Goal: Task Accomplishment & Management: Manage account settings

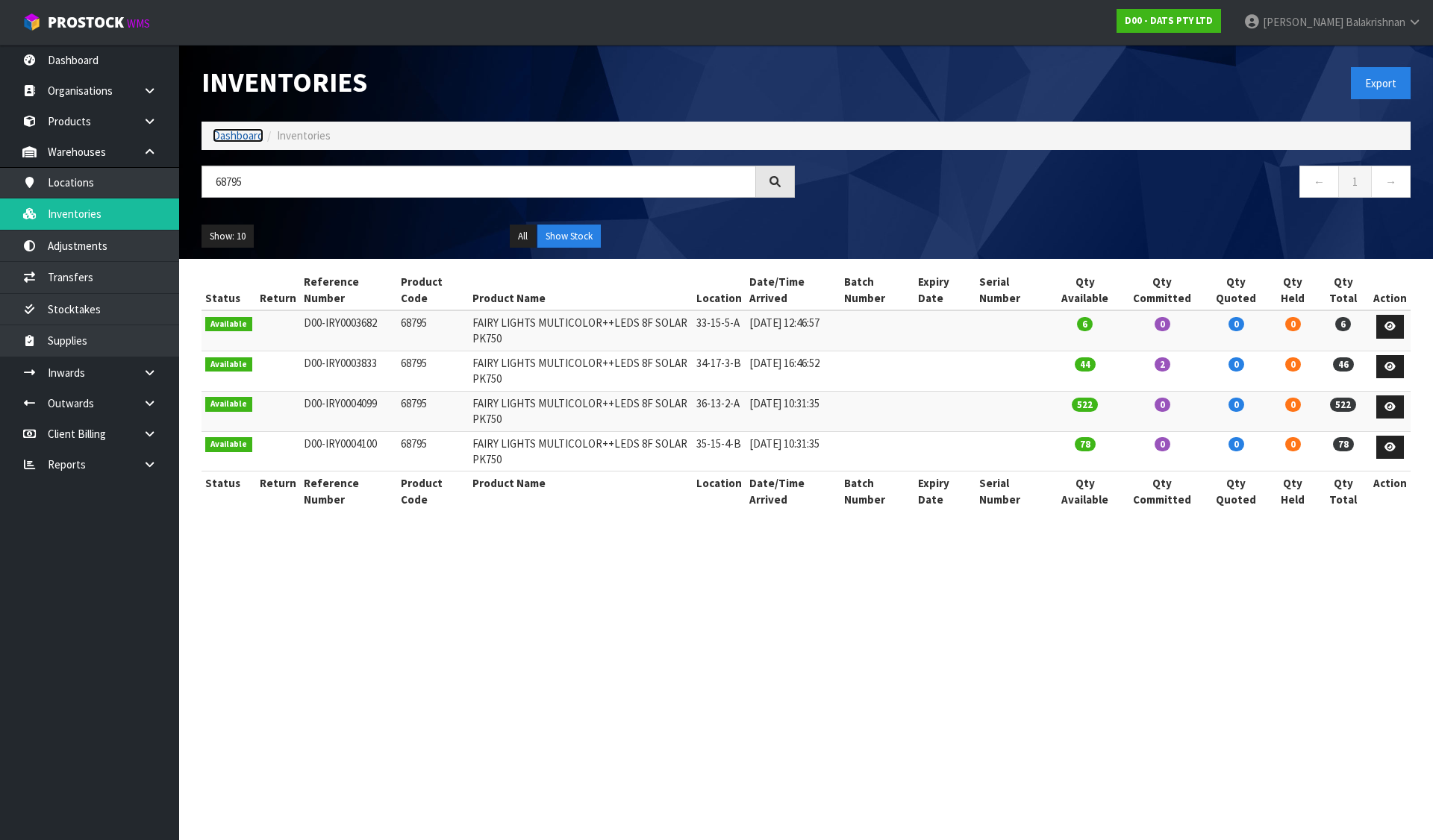
click at [251, 140] on link "Dashboard" at bounding box center [238, 135] width 51 height 14
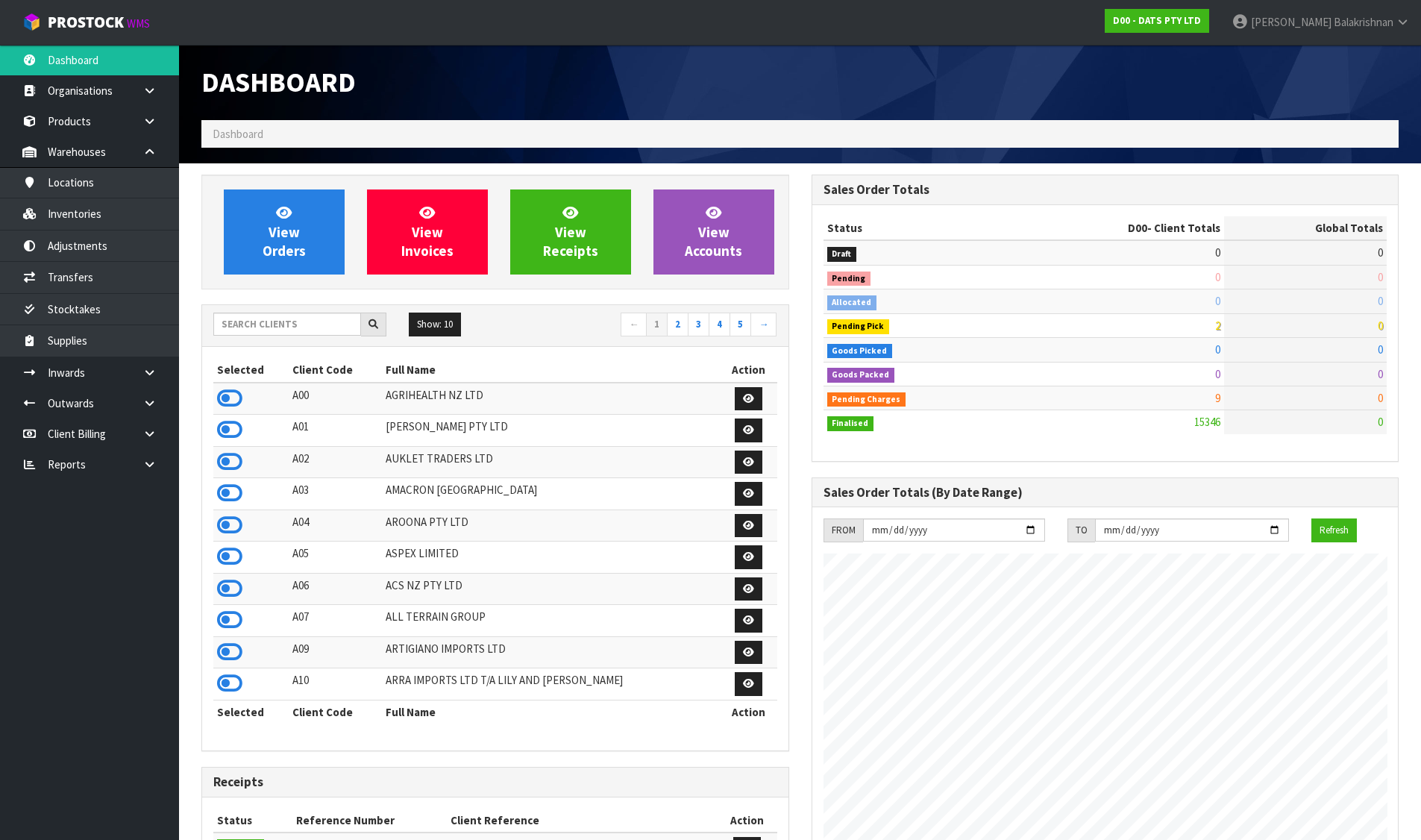
scroll to position [1130, 609]
click at [289, 330] on input "text" at bounding box center [287, 324] width 148 height 23
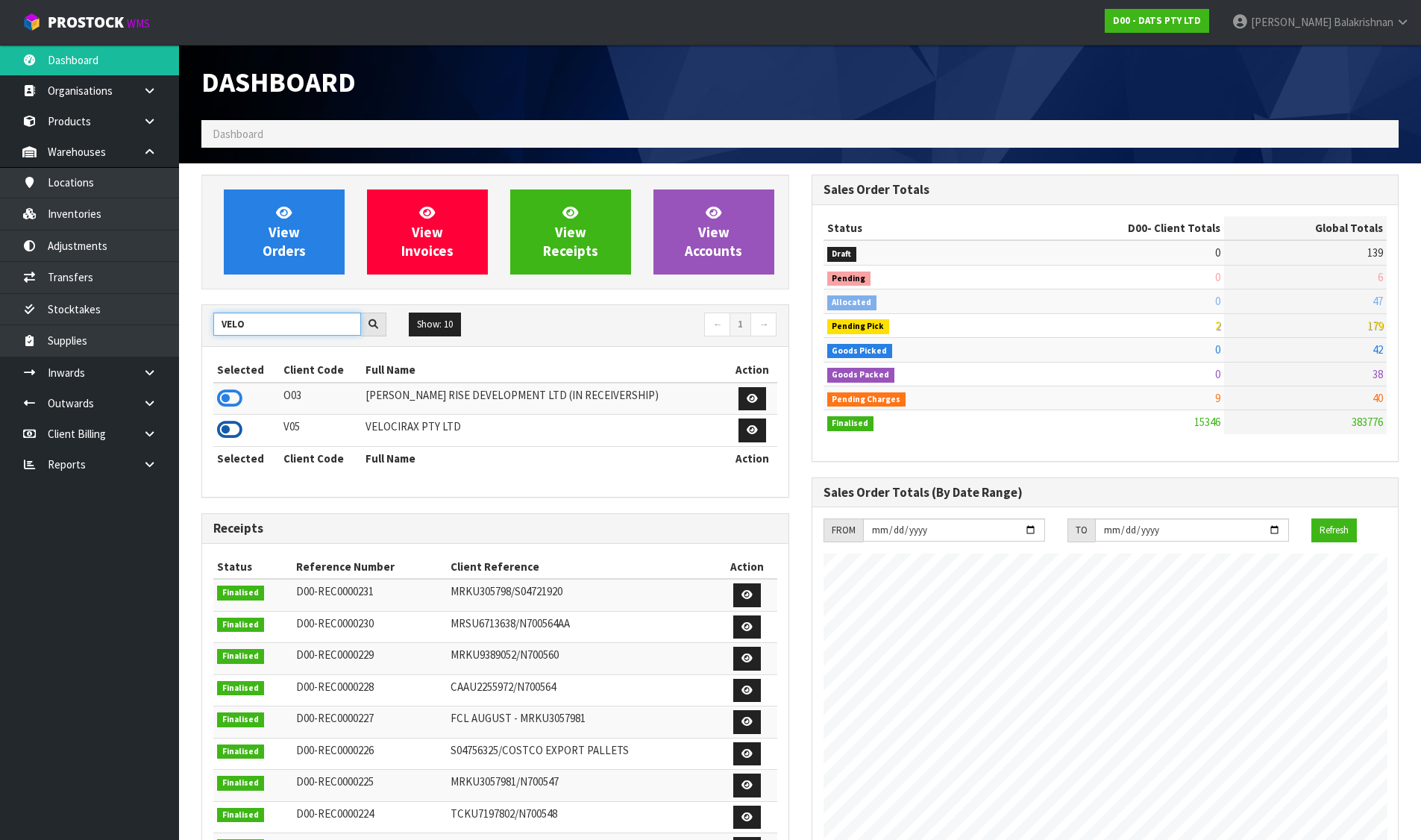
type input "VELO"
click at [237, 430] on icon at bounding box center [230, 430] width 25 height 22
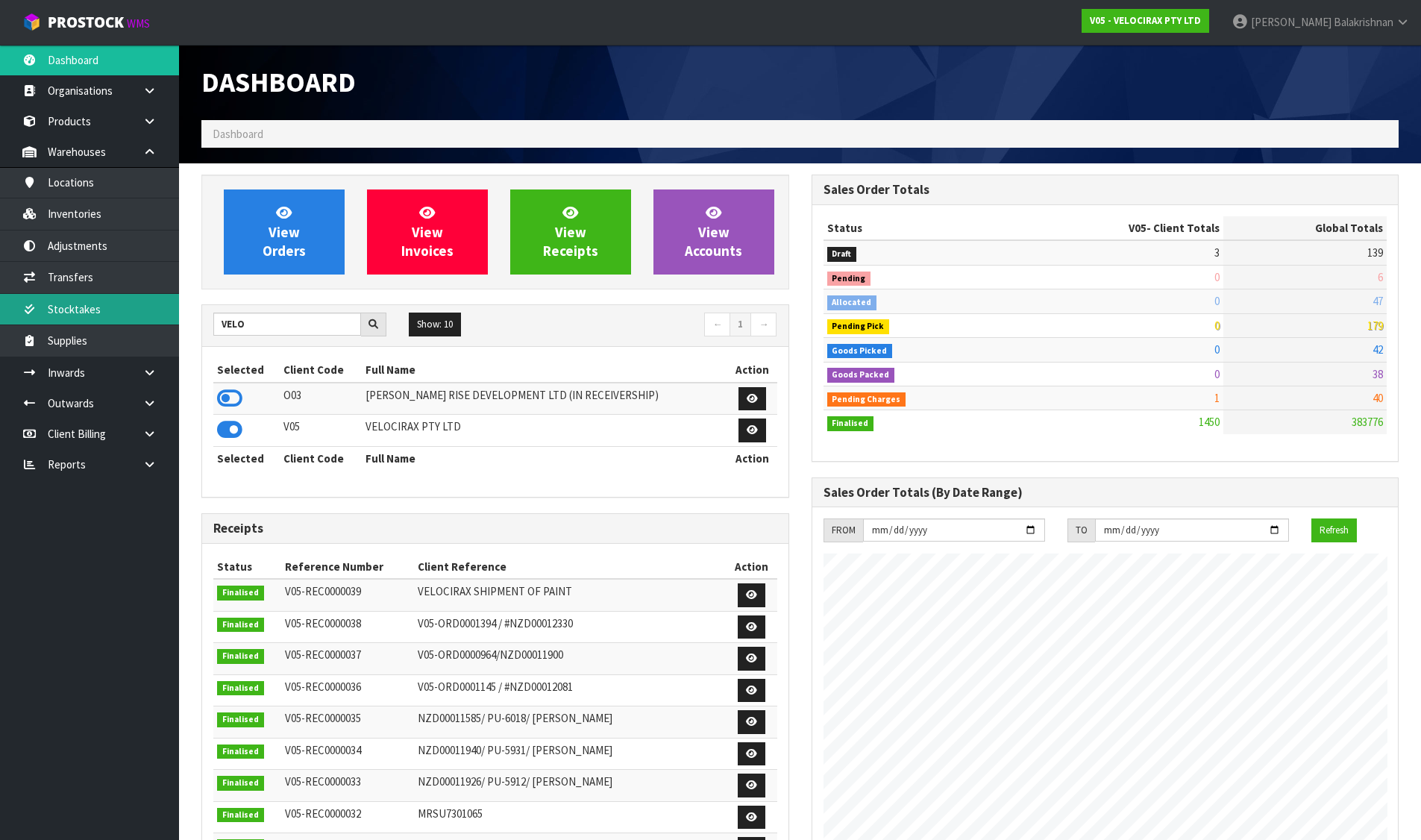
scroll to position [1138, 609]
click at [119, 307] on link "Stocktakes" at bounding box center [90, 309] width 179 height 31
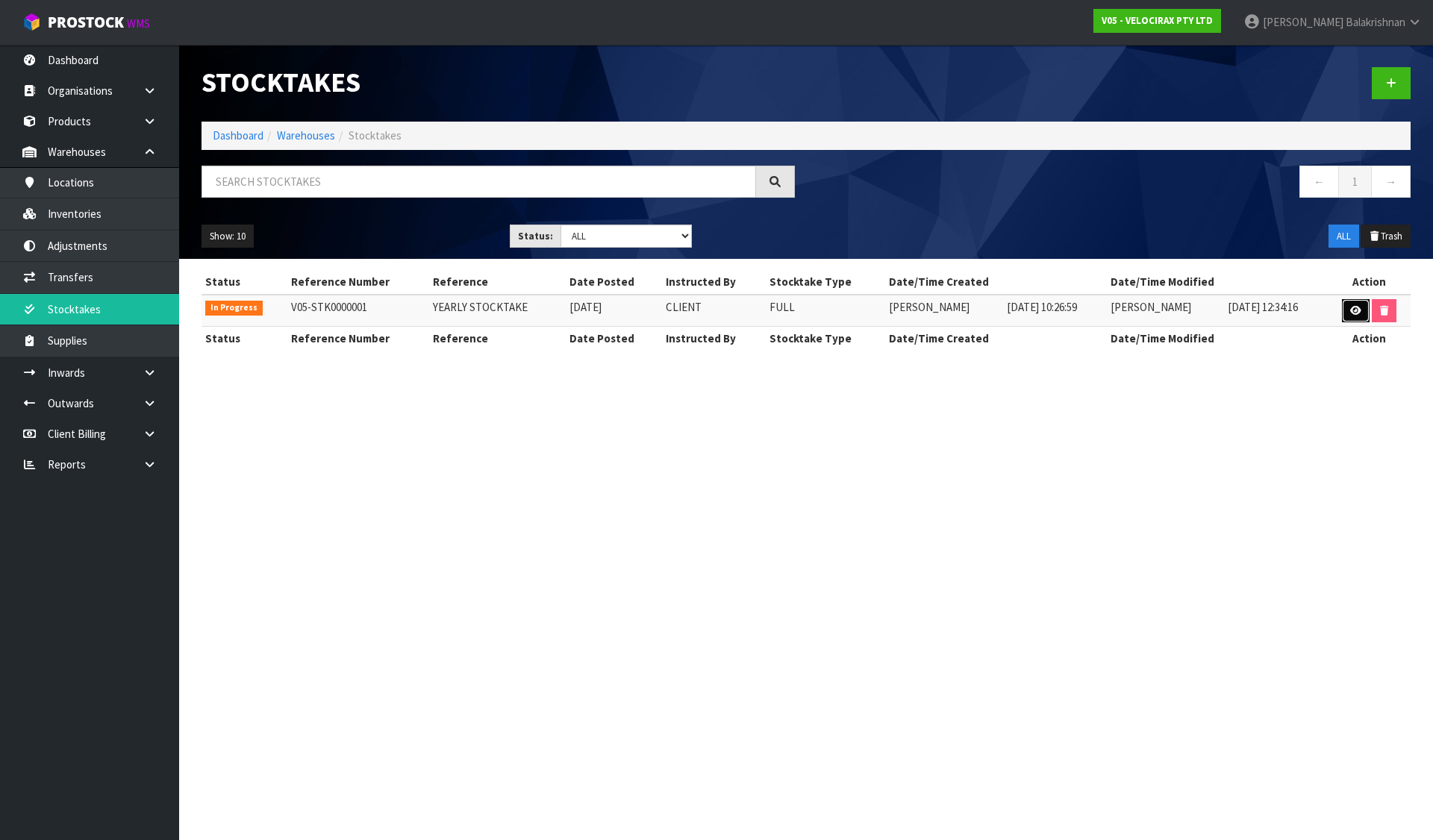
click at [1355, 319] on link at bounding box center [1355, 311] width 28 height 24
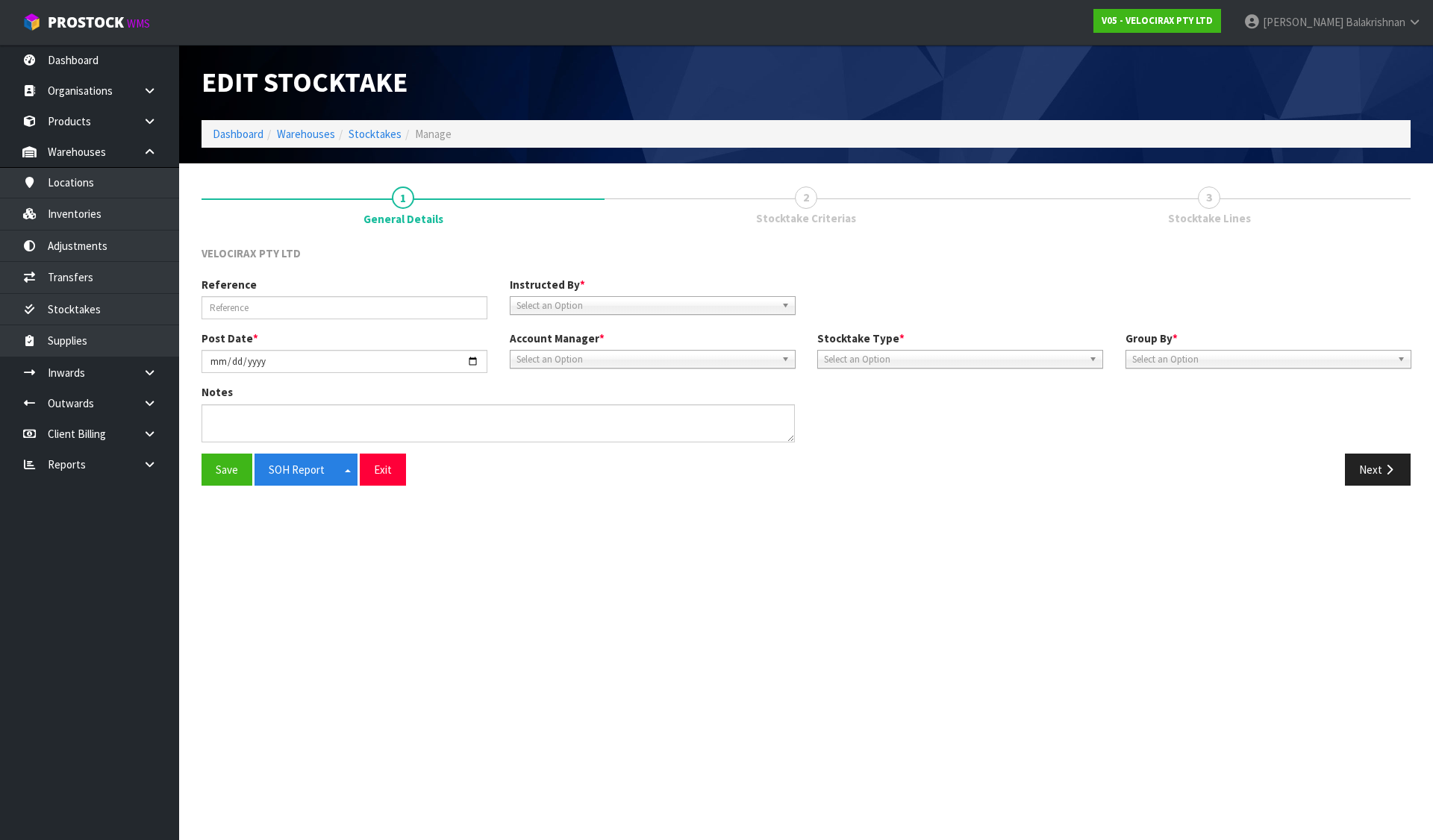
type input "YEARLY STOCKTAKE"
type input "[DATE]"
click at [1370, 466] on button "Next" at bounding box center [1378, 469] width 66 height 32
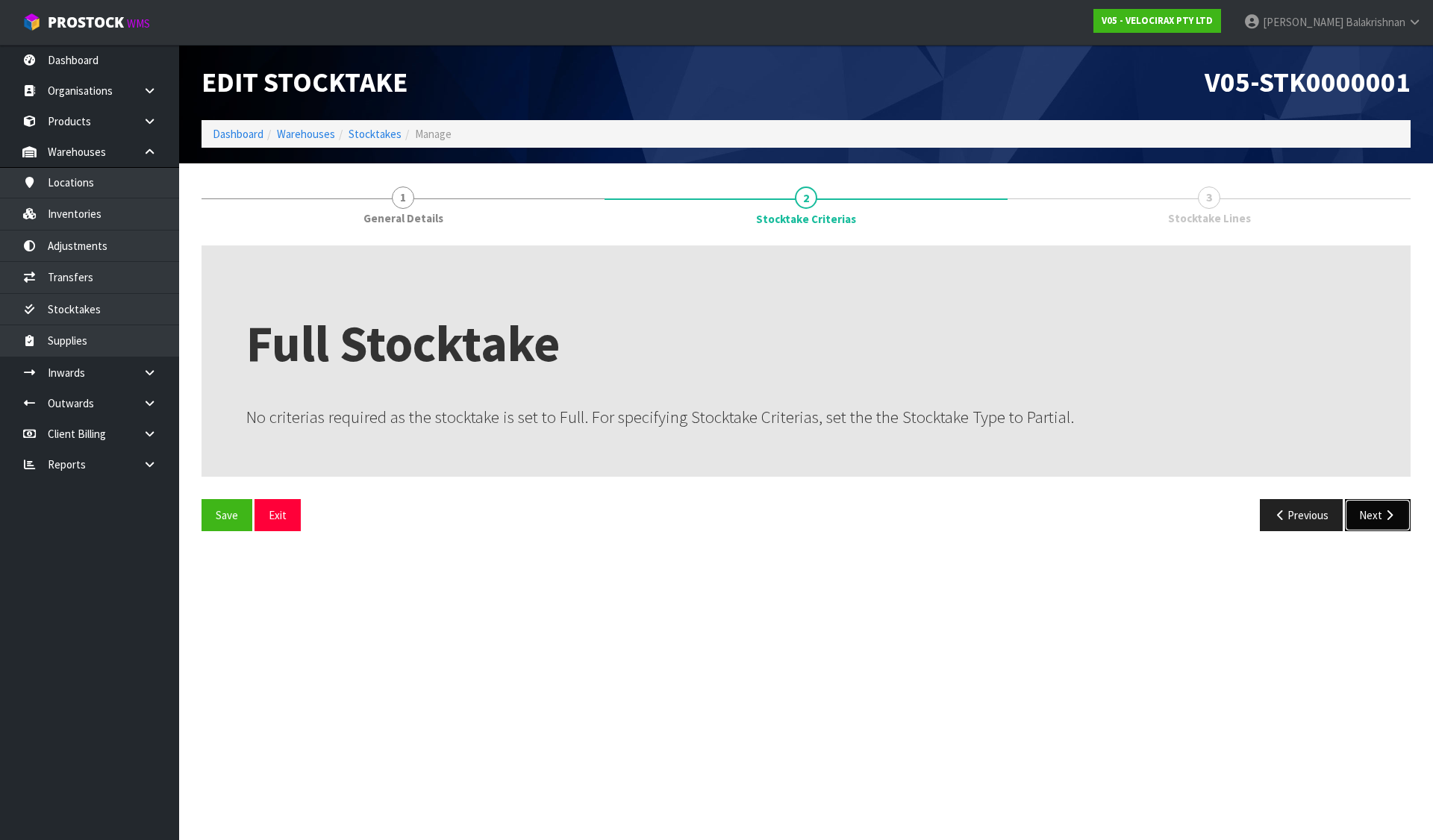
click at [1355, 513] on button "Next" at bounding box center [1378, 515] width 66 height 32
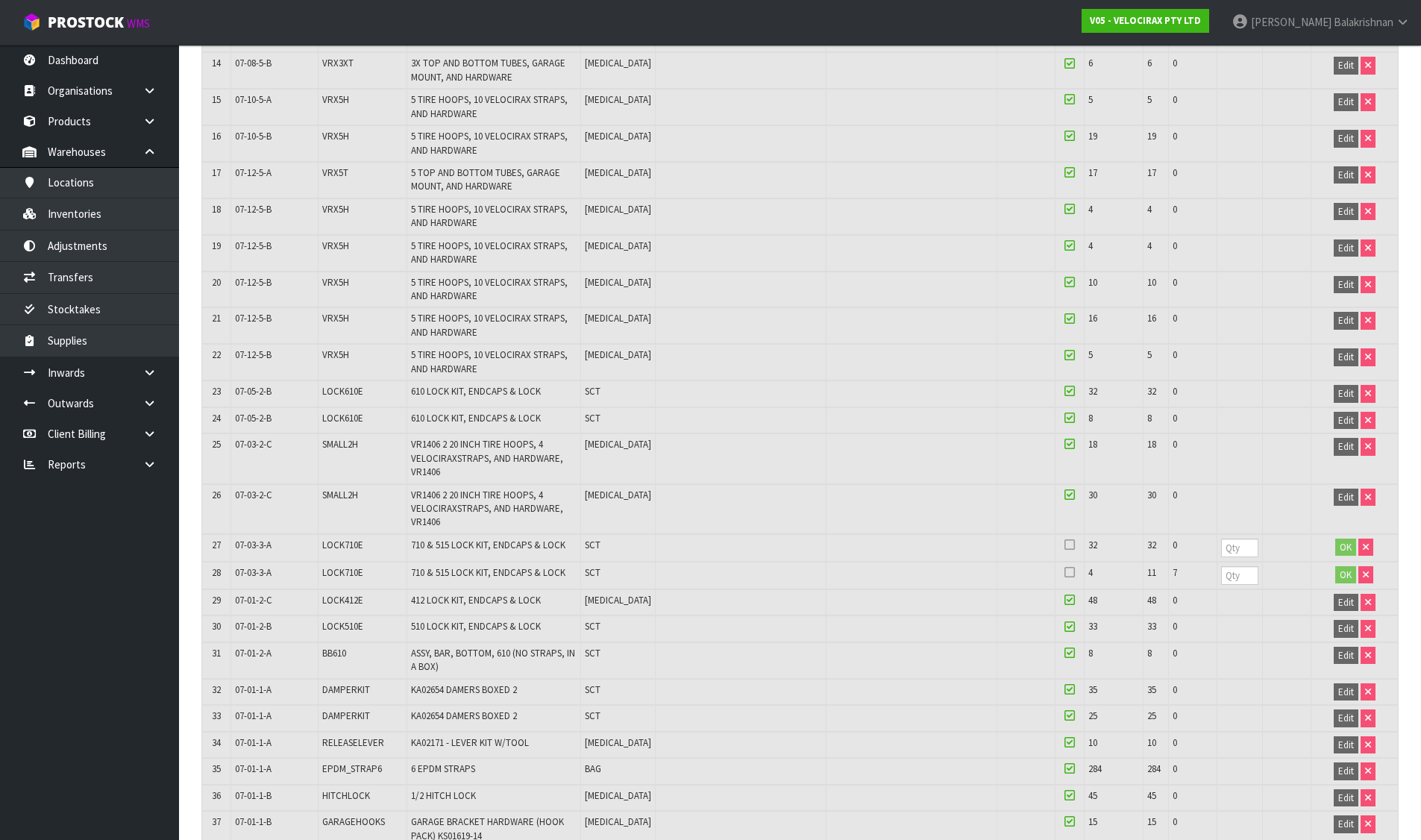
scroll to position [746, 0]
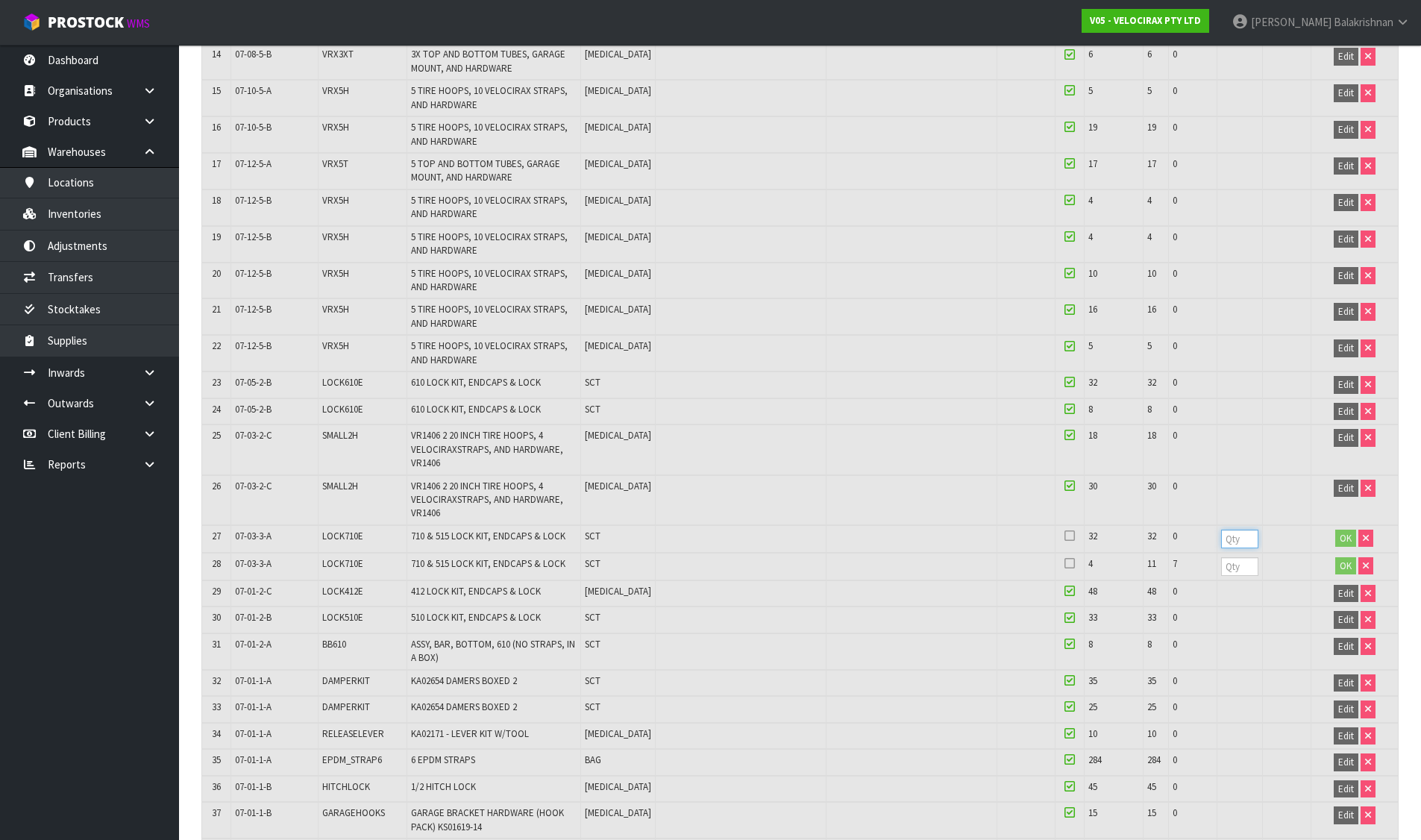
click at [1232, 544] on input "number" at bounding box center [1240, 539] width 37 height 19
type input "32"
click at [1229, 556] on td at bounding box center [1239, 566] width 46 height 28
click at [1232, 565] on input "number" at bounding box center [1240, 566] width 37 height 19
type input "4"
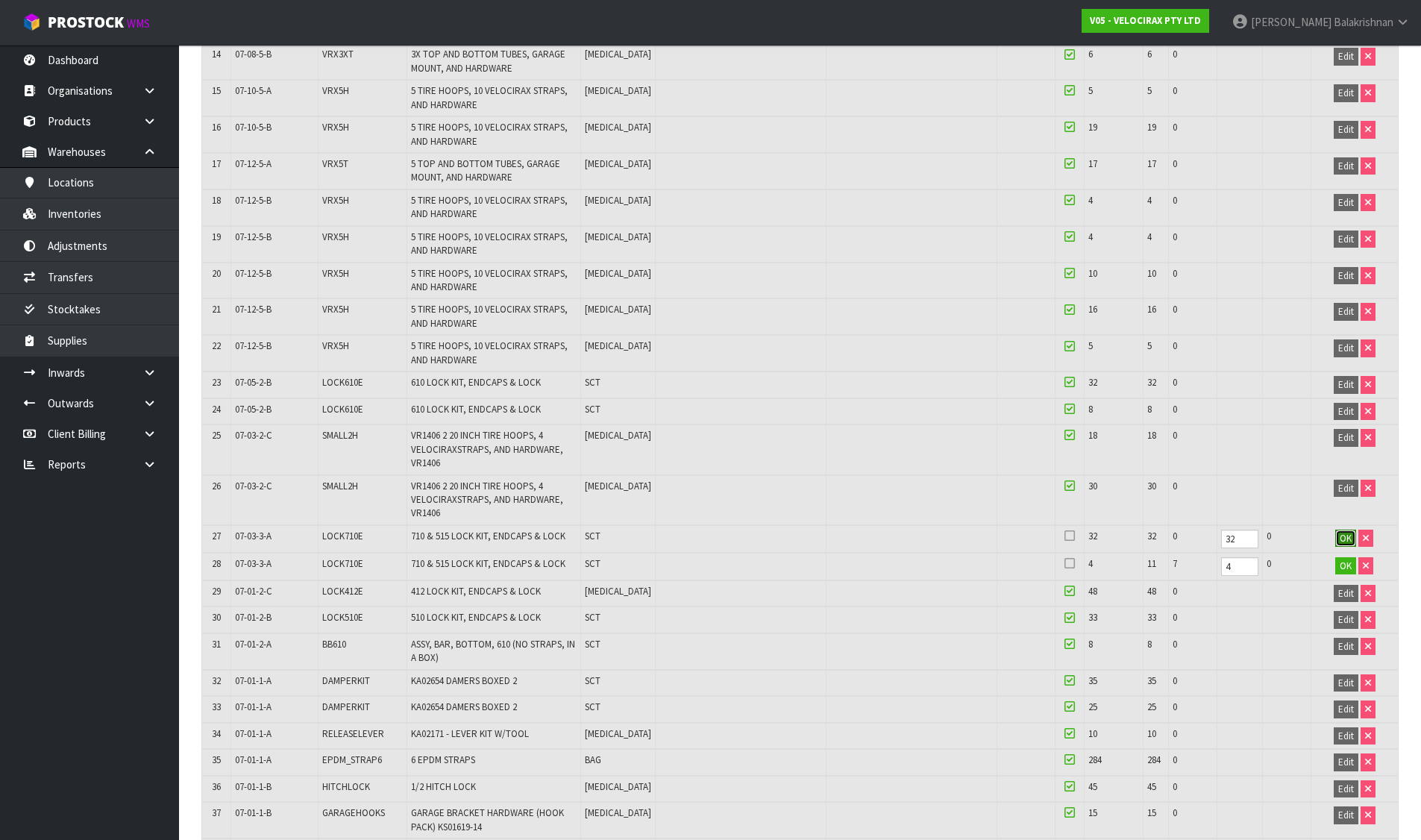
click at [1347, 539] on span "OK" at bounding box center [1346, 538] width 12 height 13
click at [1347, 556] on button "OK" at bounding box center [1346, 565] width 21 height 18
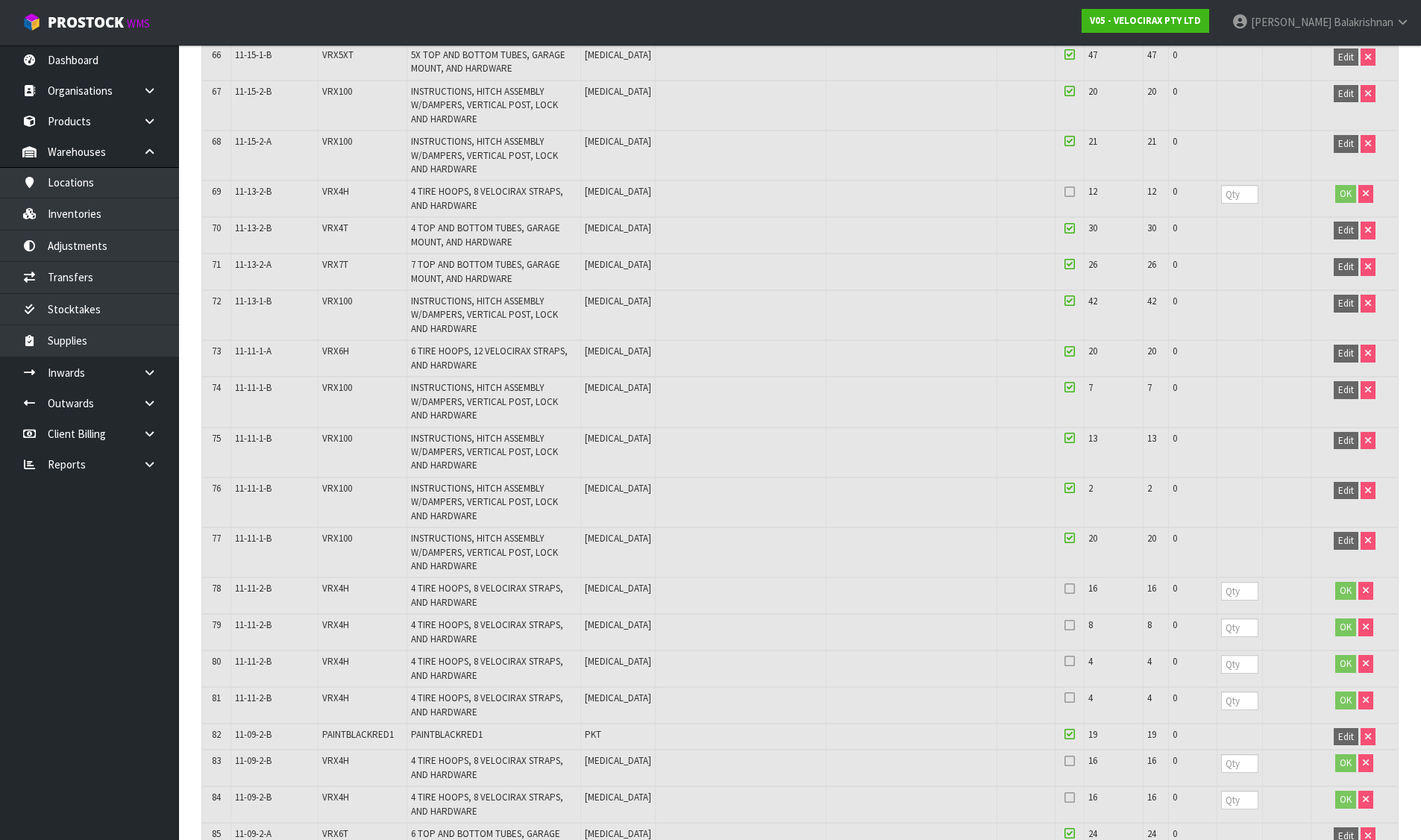
scroll to position [2462, 0]
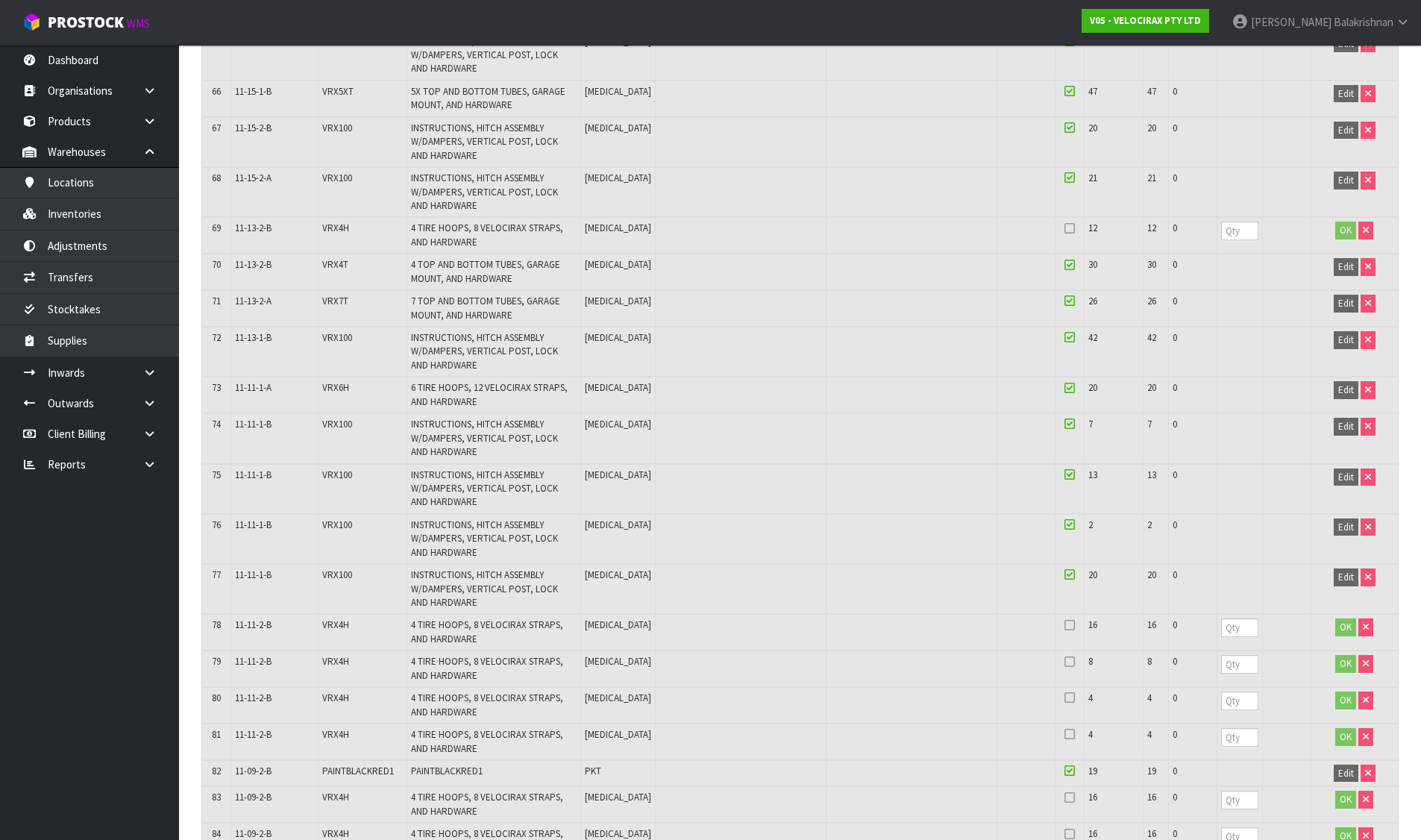
click at [1226, 241] on td at bounding box center [1239, 235] width 46 height 37
click at [1226, 236] on input "number" at bounding box center [1240, 231] width 37 height 19
type input "12"
click at [1232, 638] on td at bounding box center [1239, 632] width 46 height 37
click at [1231, 629] on input "number" at bounding box center [1240, 627] width 37 height 19
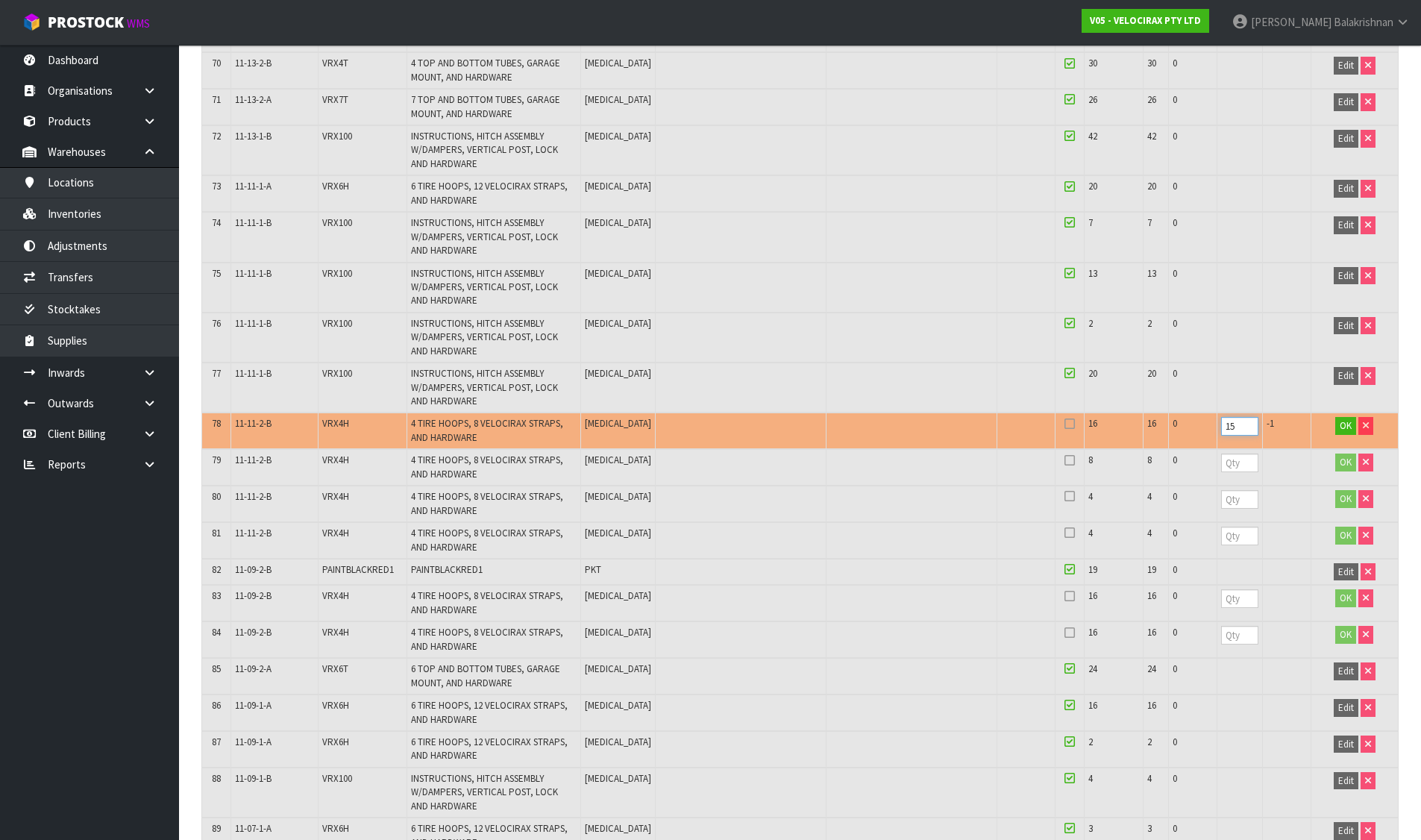
scroll to position [2760, 0]
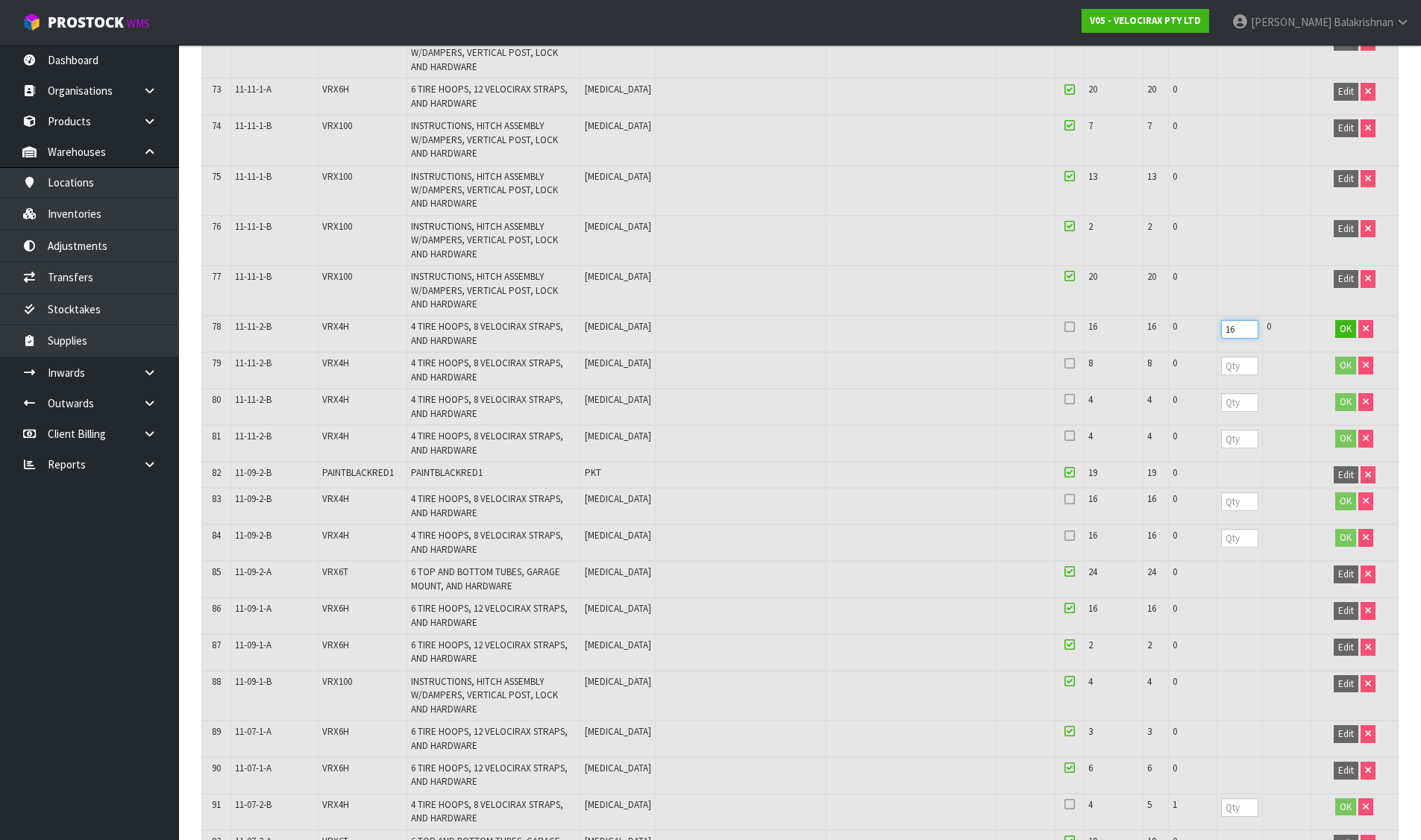
type input "16"
click at [1232, 369] on input "number" at bounding box center [1240, 366] width 37 height 19
type input "8"
click at [1235, 395] on input "number" at bounding box center [1240, 402] width 37 height 19
type input "4"
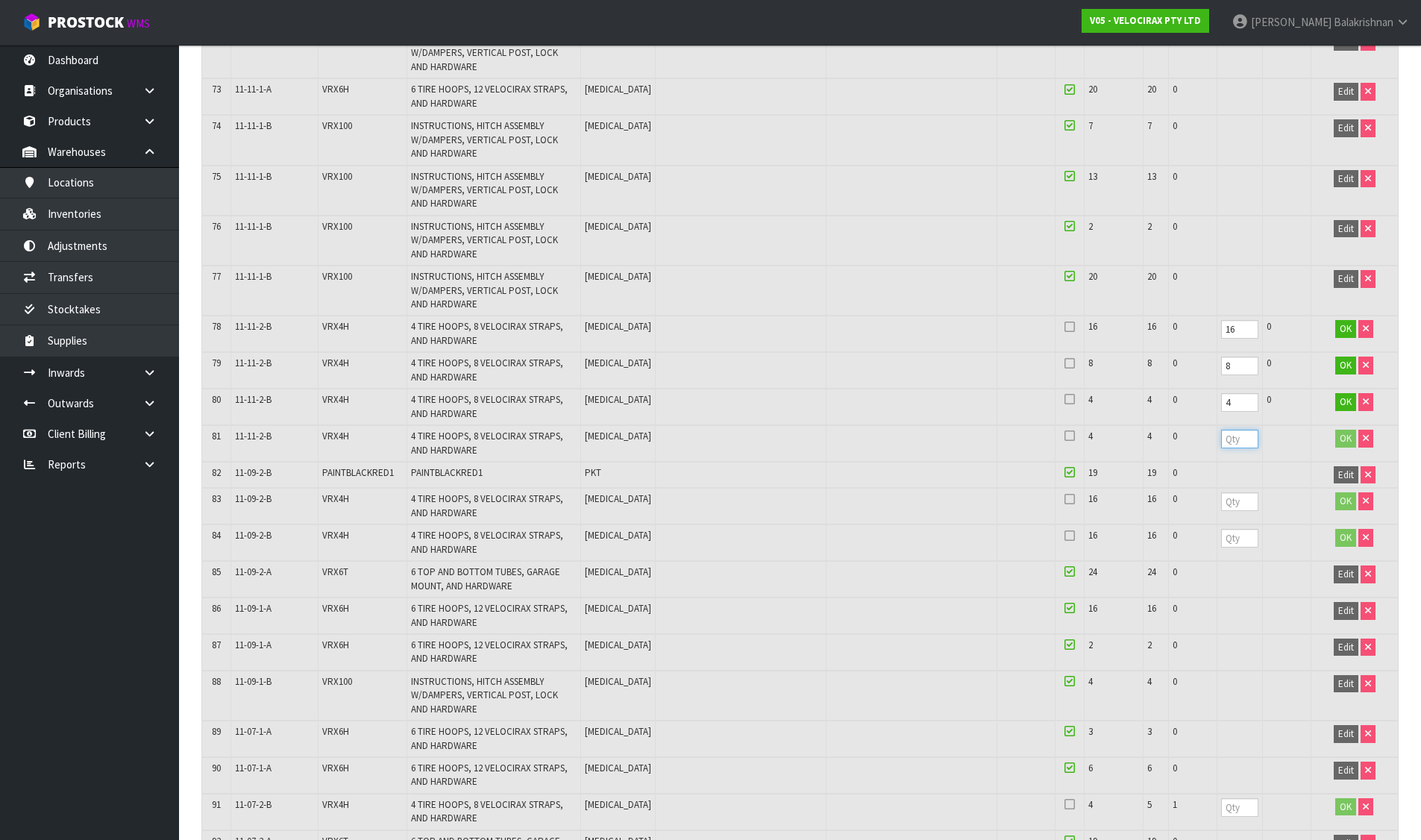
click at [1231, 439] on input "number" at bounding box center [1240, 439] width 37 height 19
type input "4"
click at [1229, 502] on input "number" at bounding box center [1240, 501] width 37 height 19
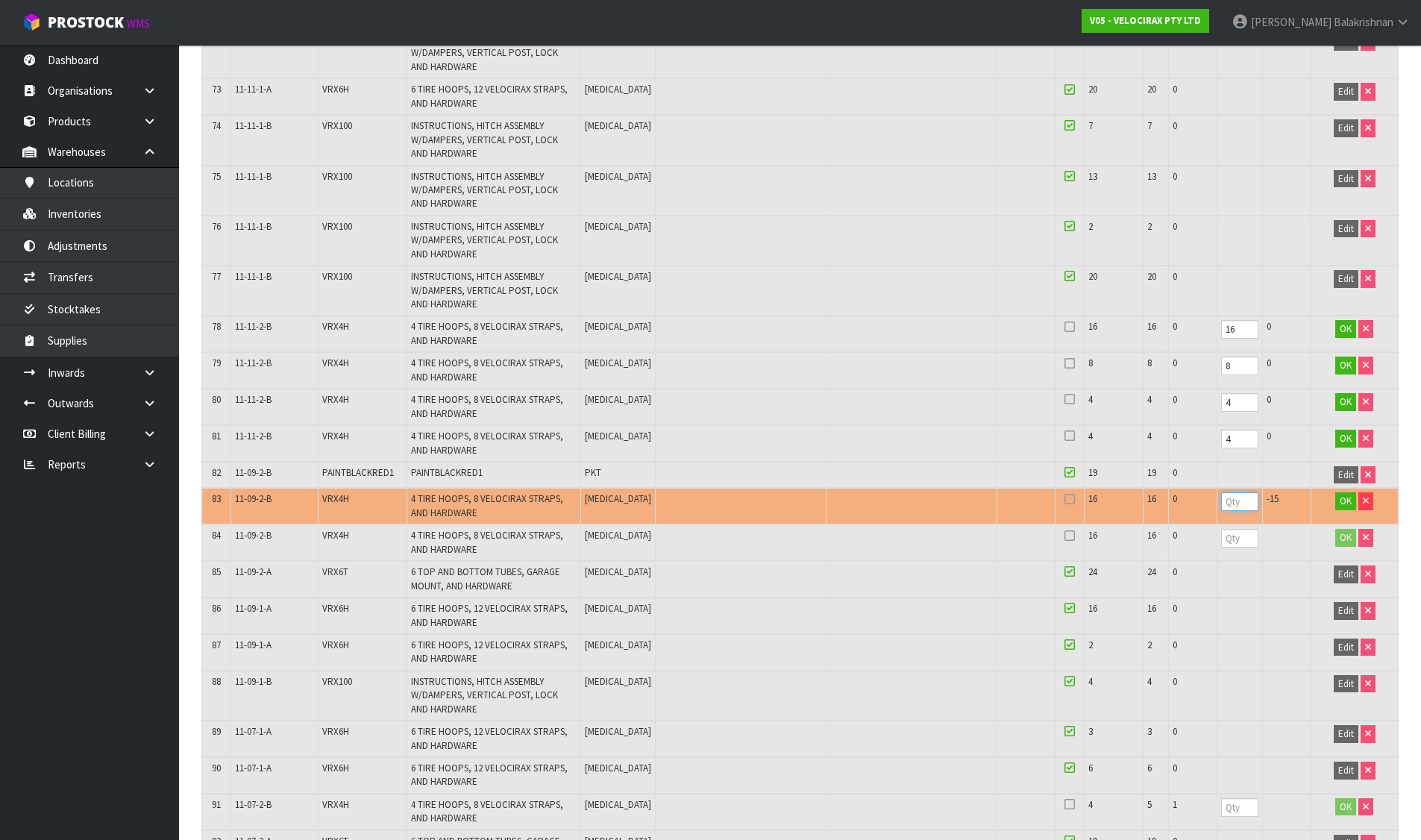
type input "1"
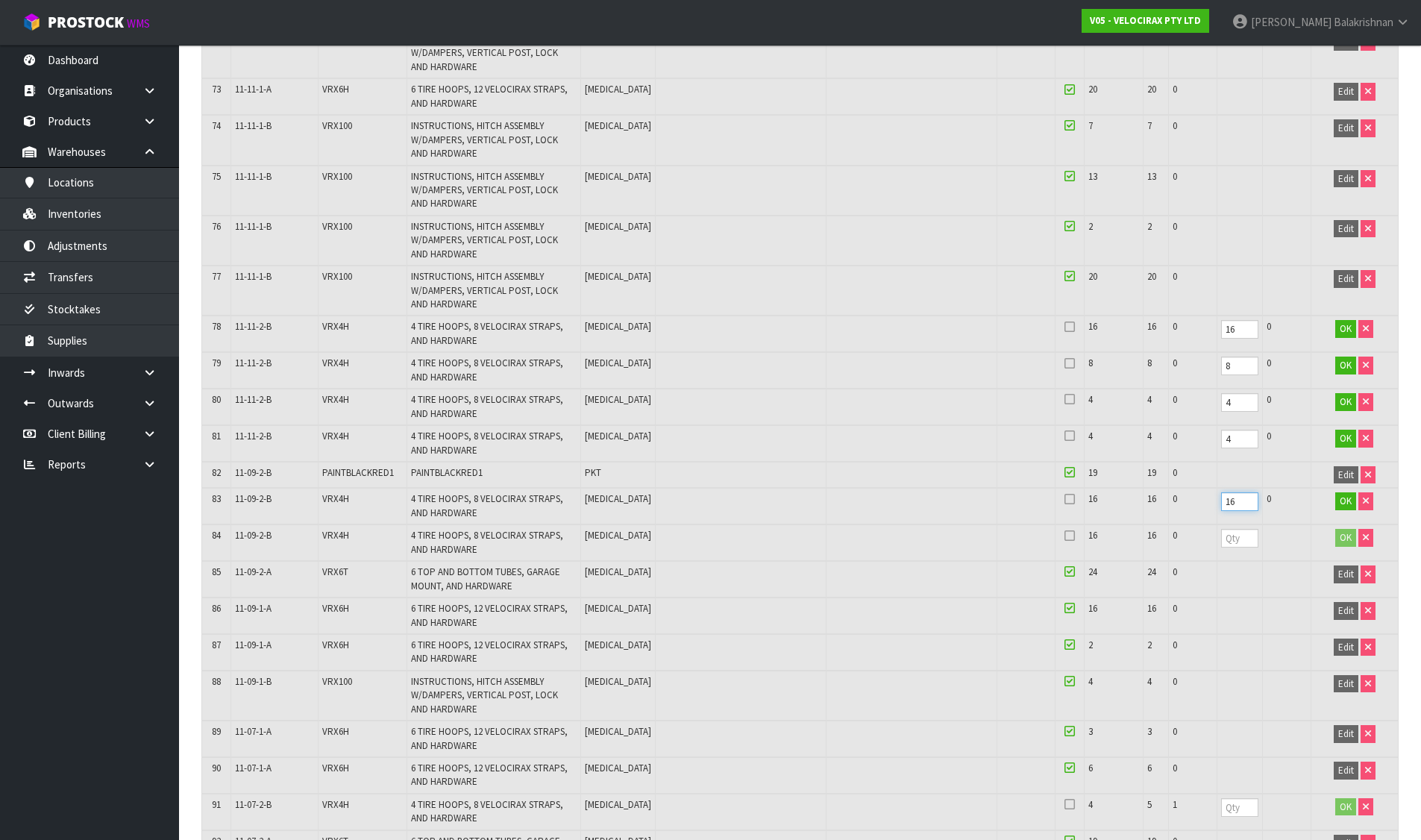
type input "16"
click at [1240, 540] on input "-1" at bounding box center [1240, 538] width 37 height 19
drag, startPoint x: 1234, startPoint y: 537, endPoint x: 1176, endPoint y: 541, distance: 58.1
click at [1176, 541] on tr "84 11-09-2-B VRX4H 4 TIRE HOOPS, 8 VELOCIRAX STRAPS, AND HARDWARE [MEDICAL_DATA…" at bounding box center [800, 542] width 1196 height 37
type input "1"
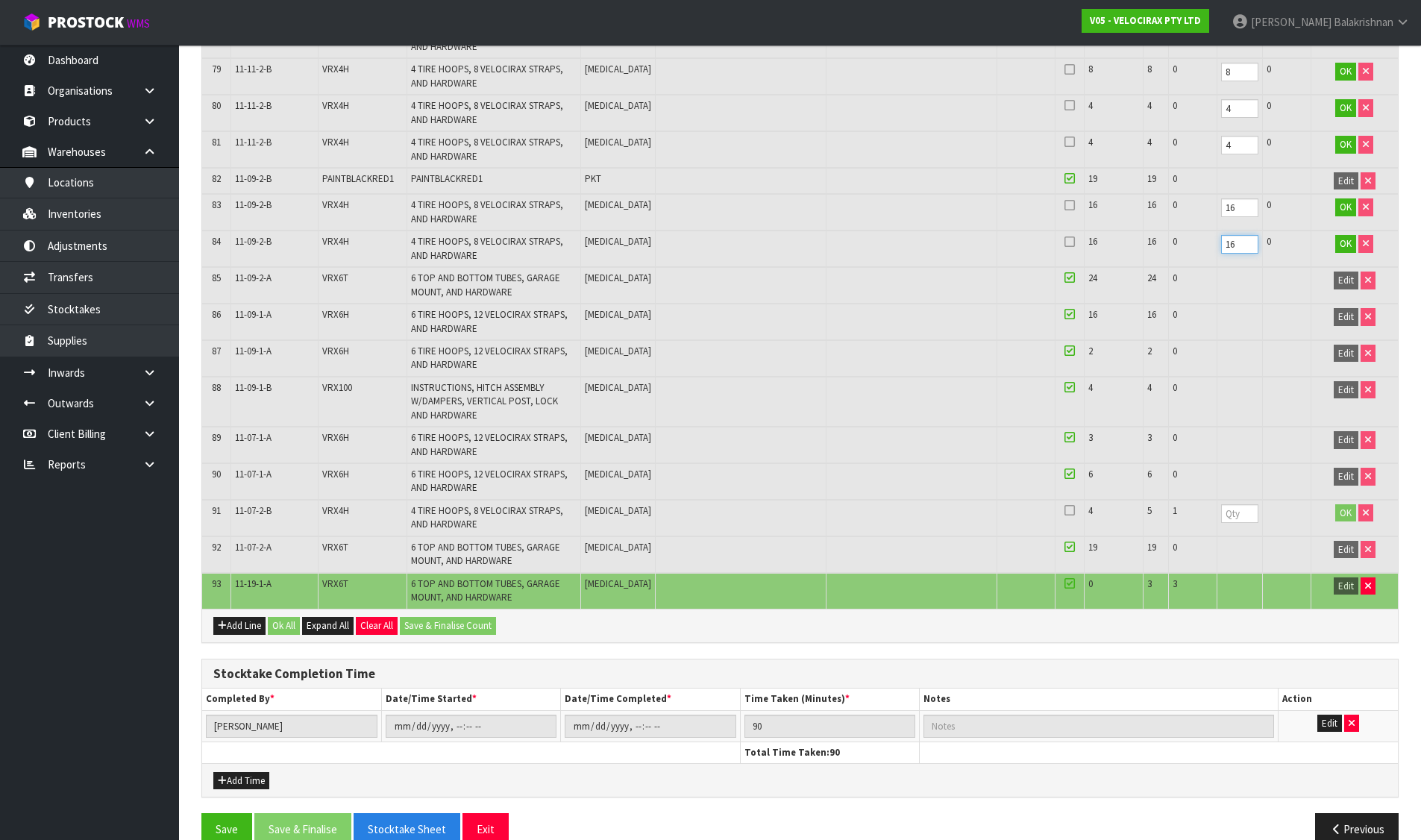
scroll to position [3082, 0]
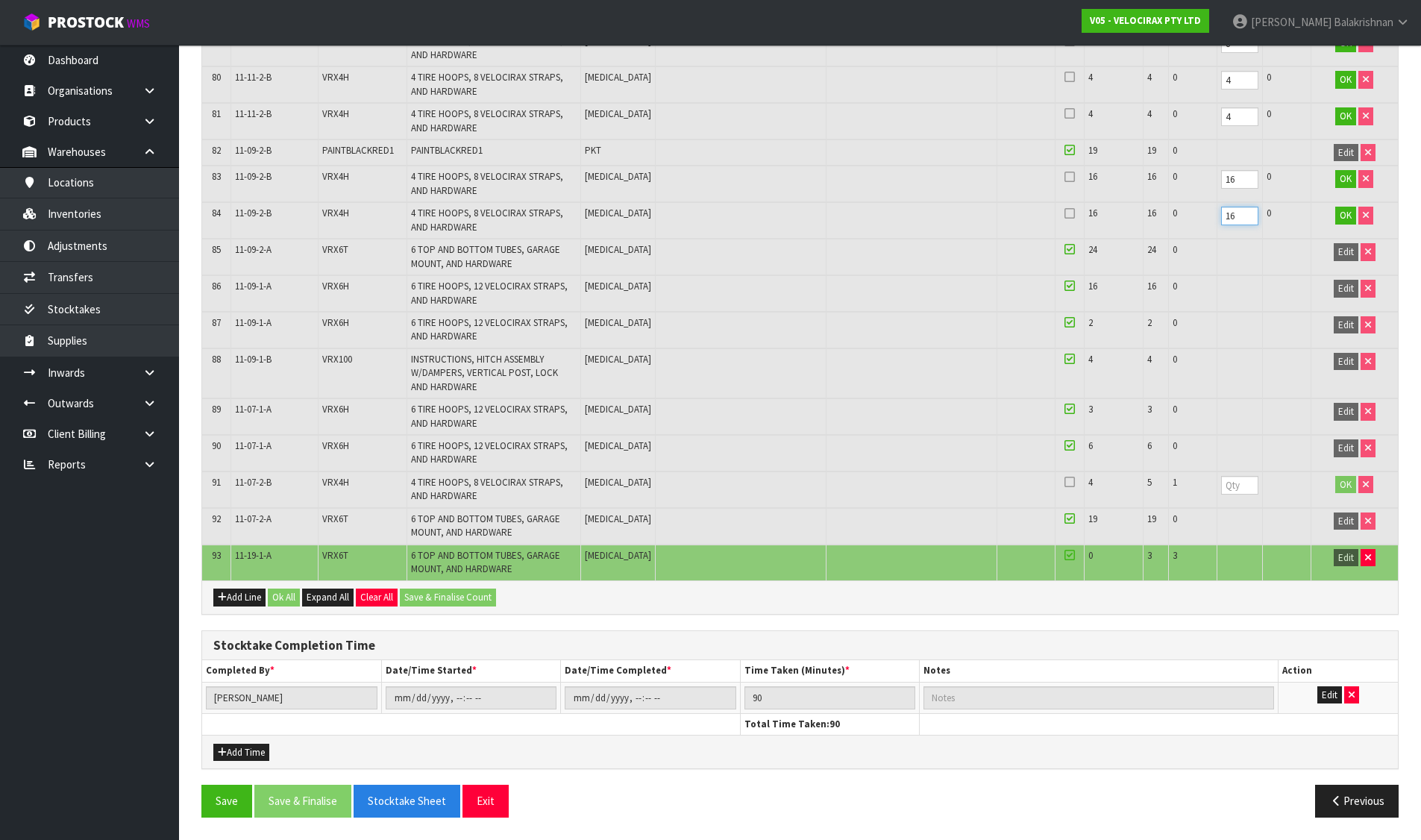
type input "16"
click at [1236, 486] on input "number" at bounding box center [1240, 485] width 37 height 19
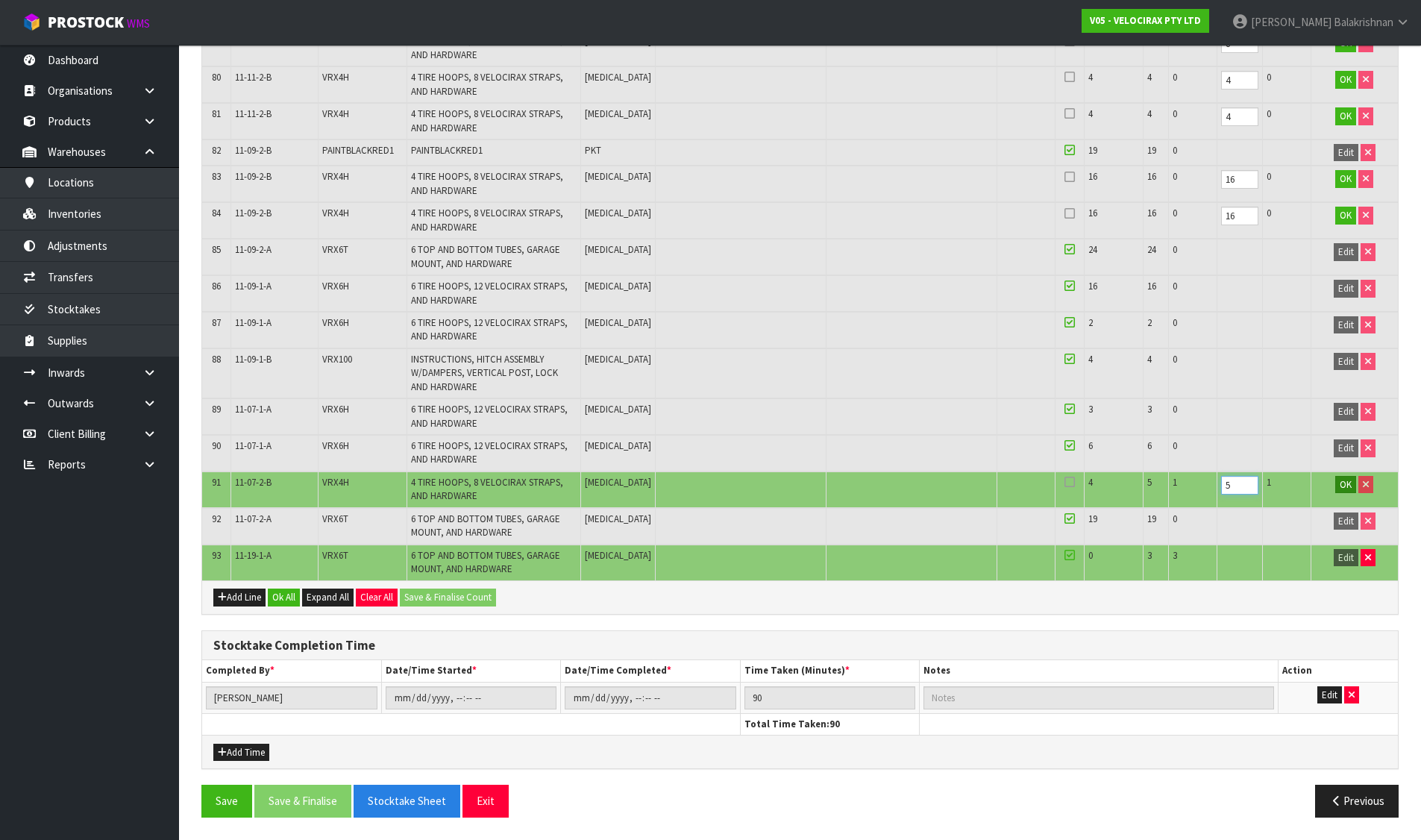
type input "5"
click at [1350, 481] on span "OK" at bounding box center [1346, 484] width 12 height 13
click at [284, 600] on button "Ok All" at bounding box center [283, 598] width 32 height 18
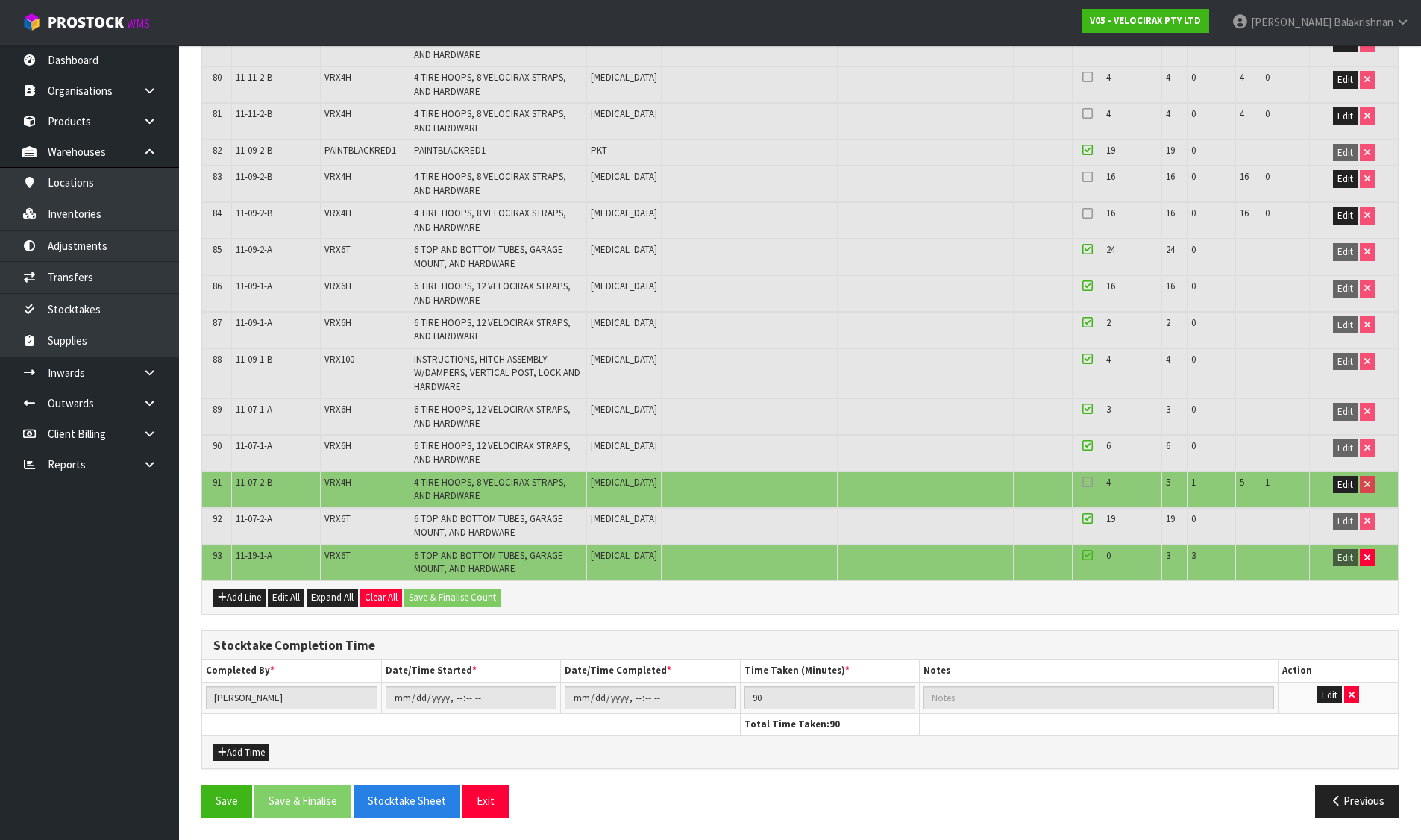
click at [1082, 483] on icon at bounding box center [1088, 482] width 10 height 1
click at [0, 0] on input "checkbox" at bounding box center [0, 0] width 0 height 0
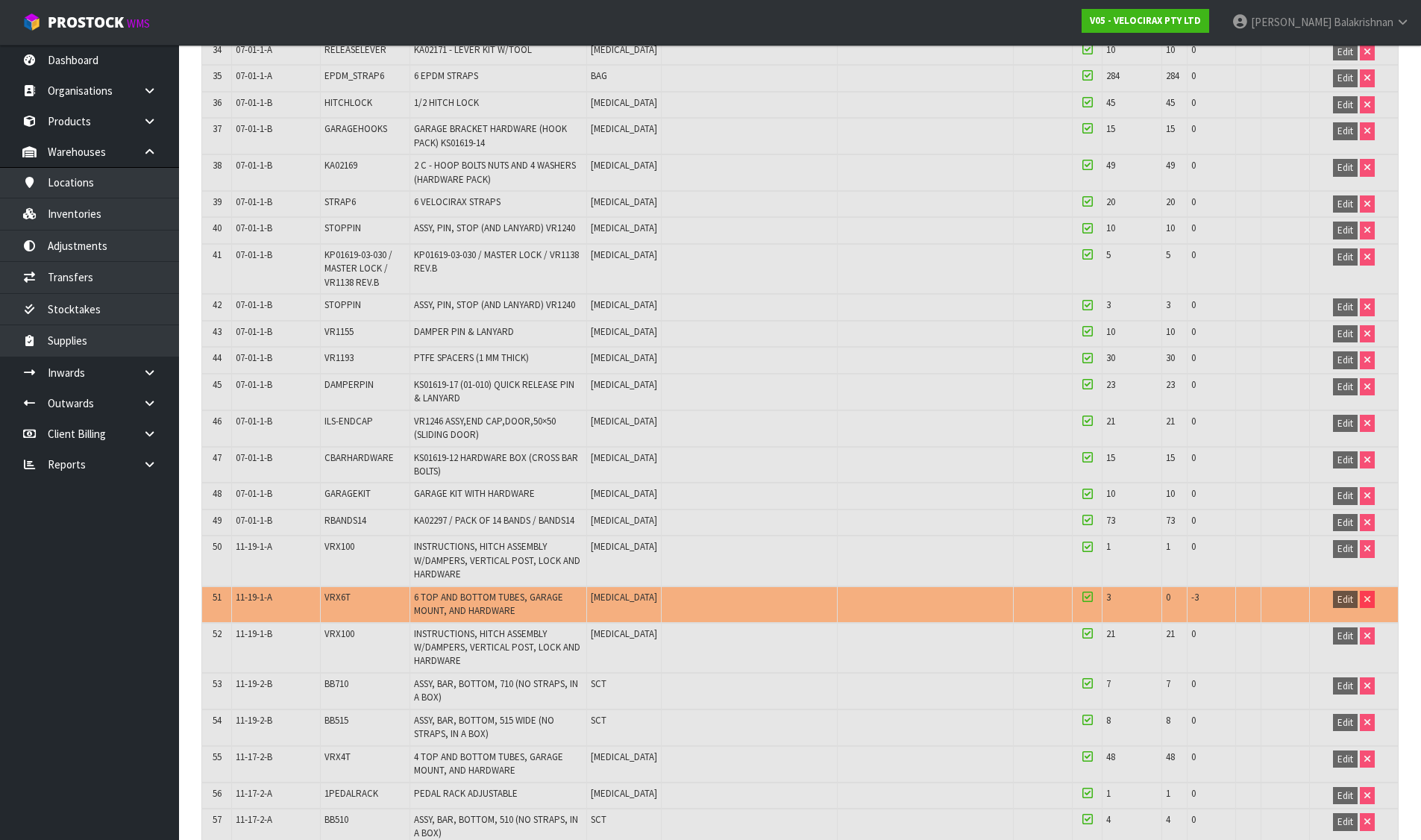
scroll to position [0, 0]
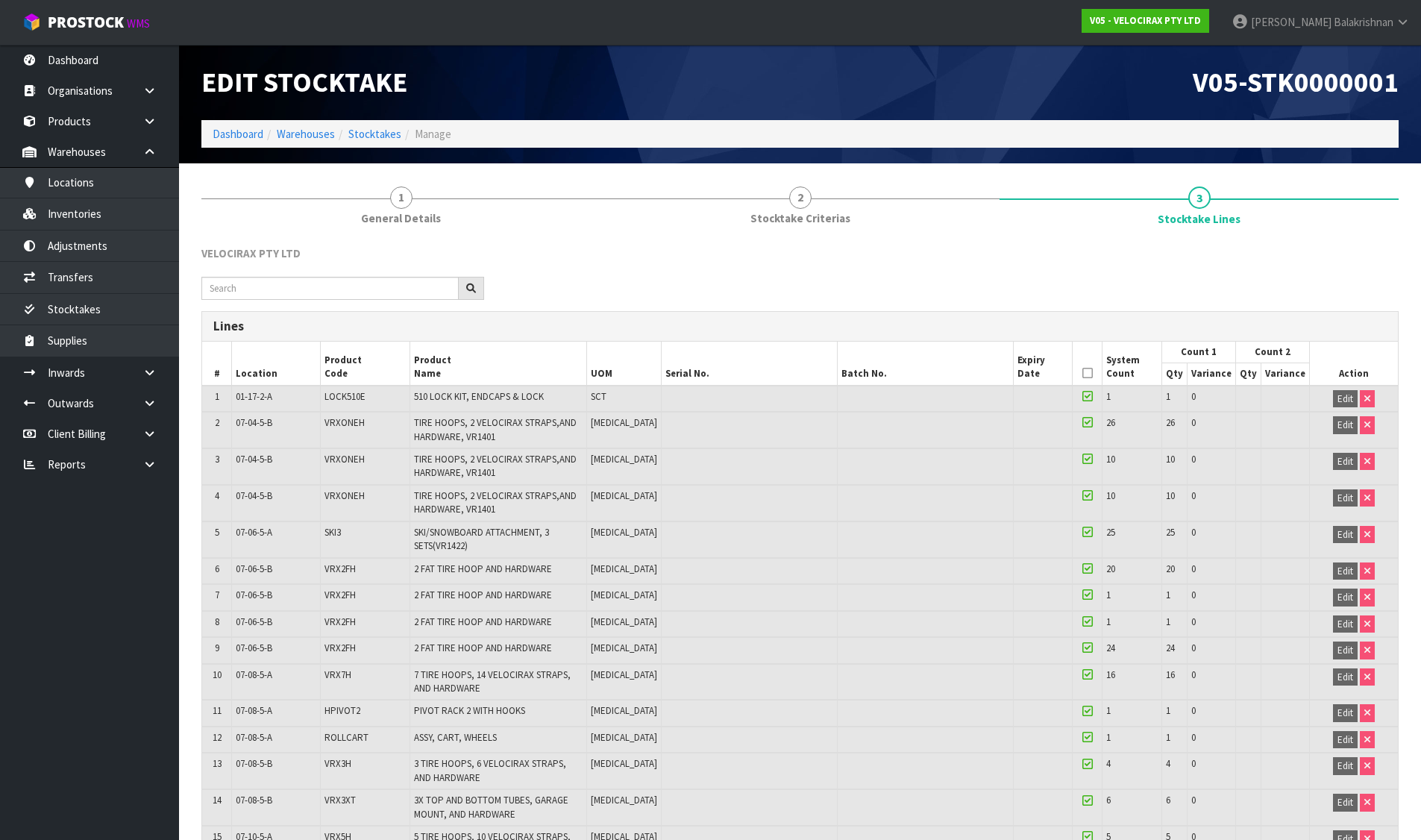
click at [1082, 373] on icon at bounding box center [1088, 373] width 10 height 1
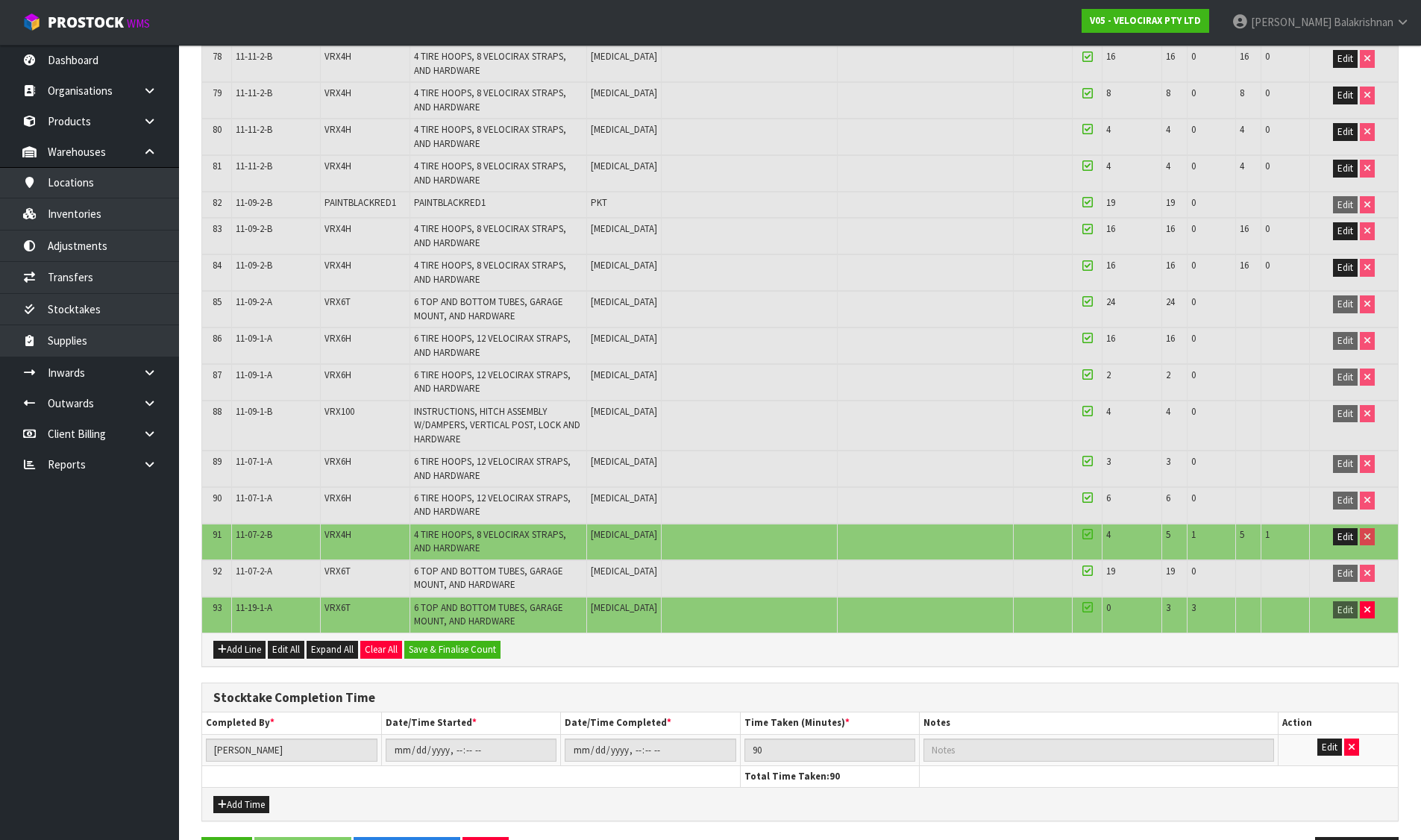
scroll to position [3082, 0]
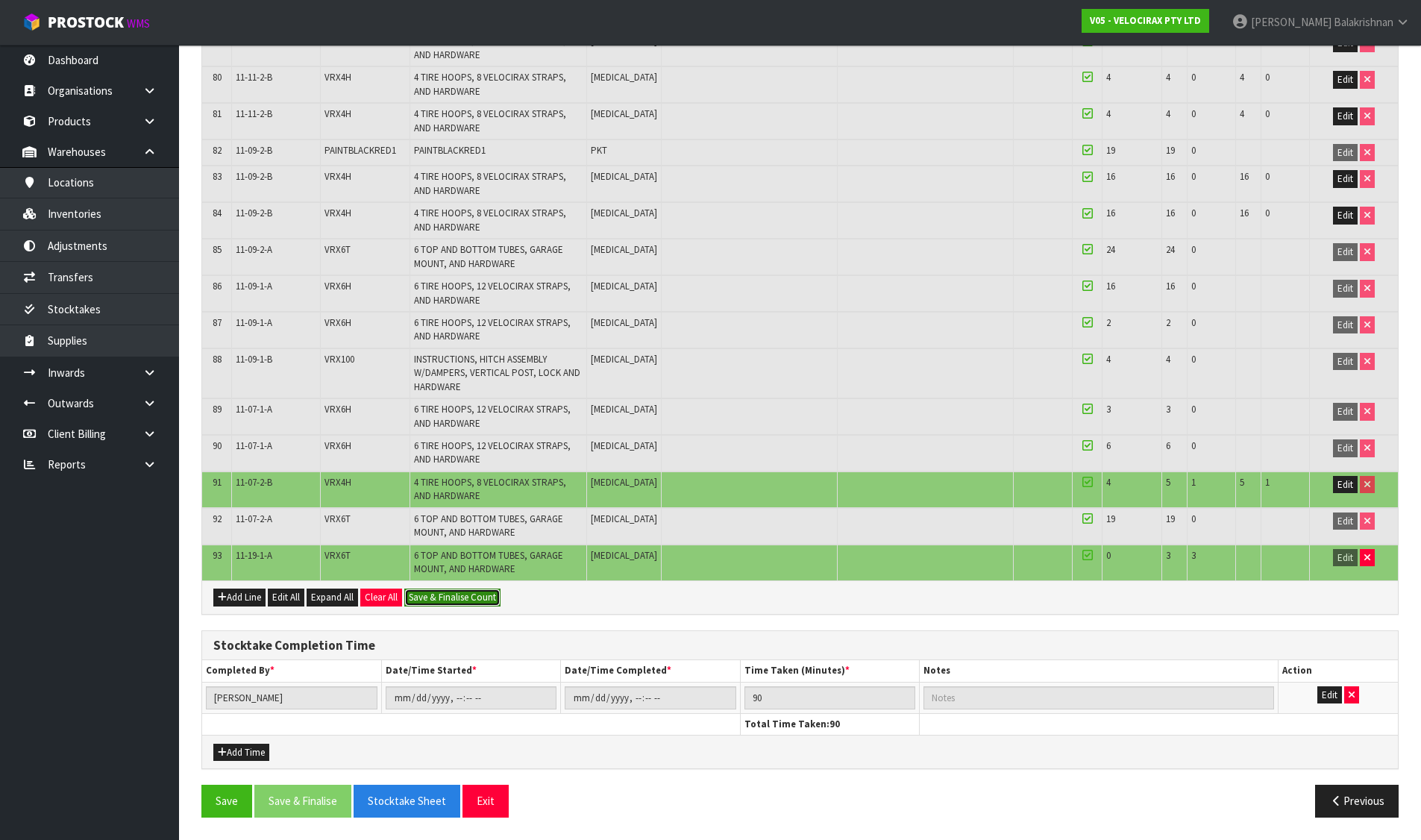
click at [472, 597] on button "Save & Finalise Count" at bounding box center [452, 598] width 96 height 18
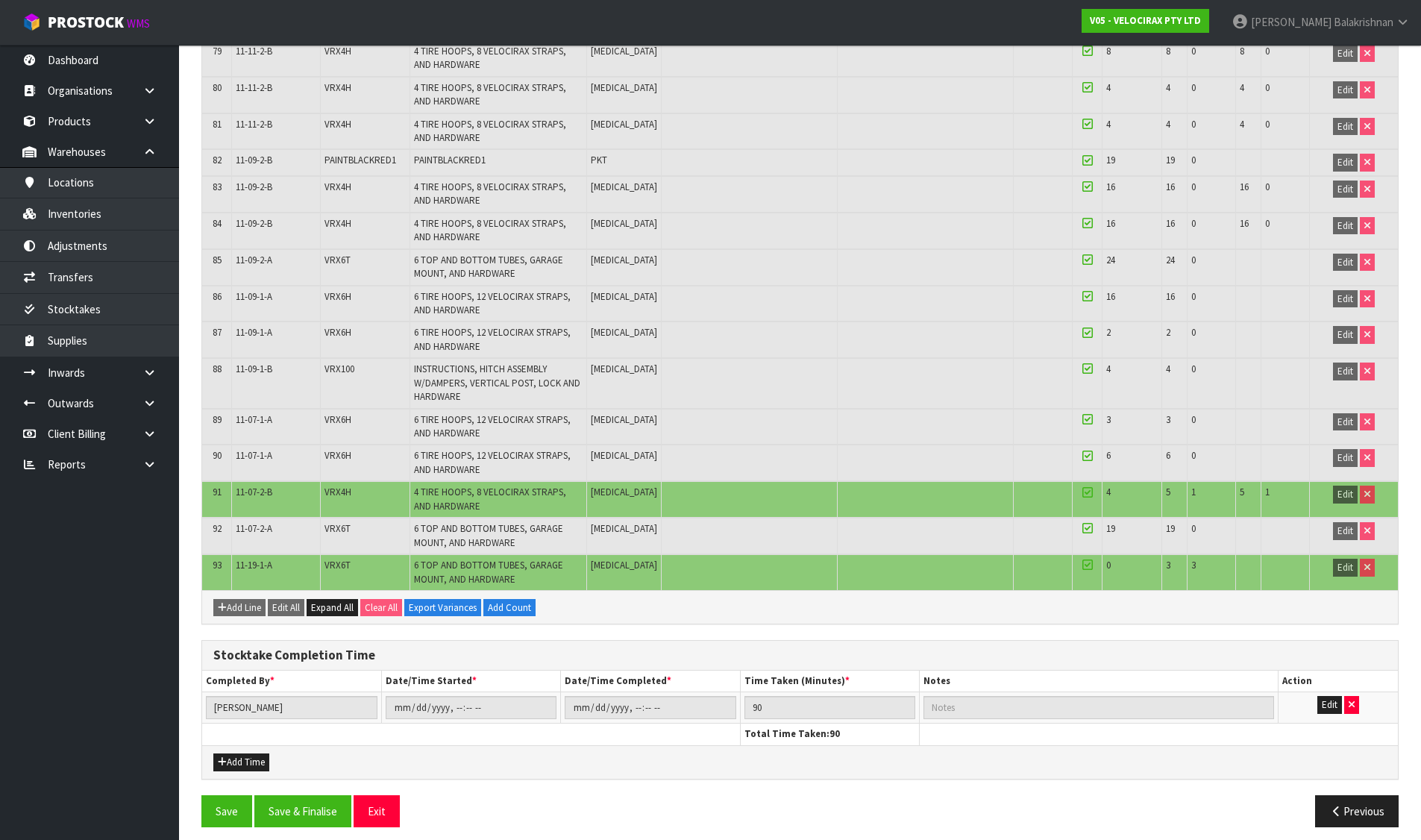
scroll to position [3135, 0]
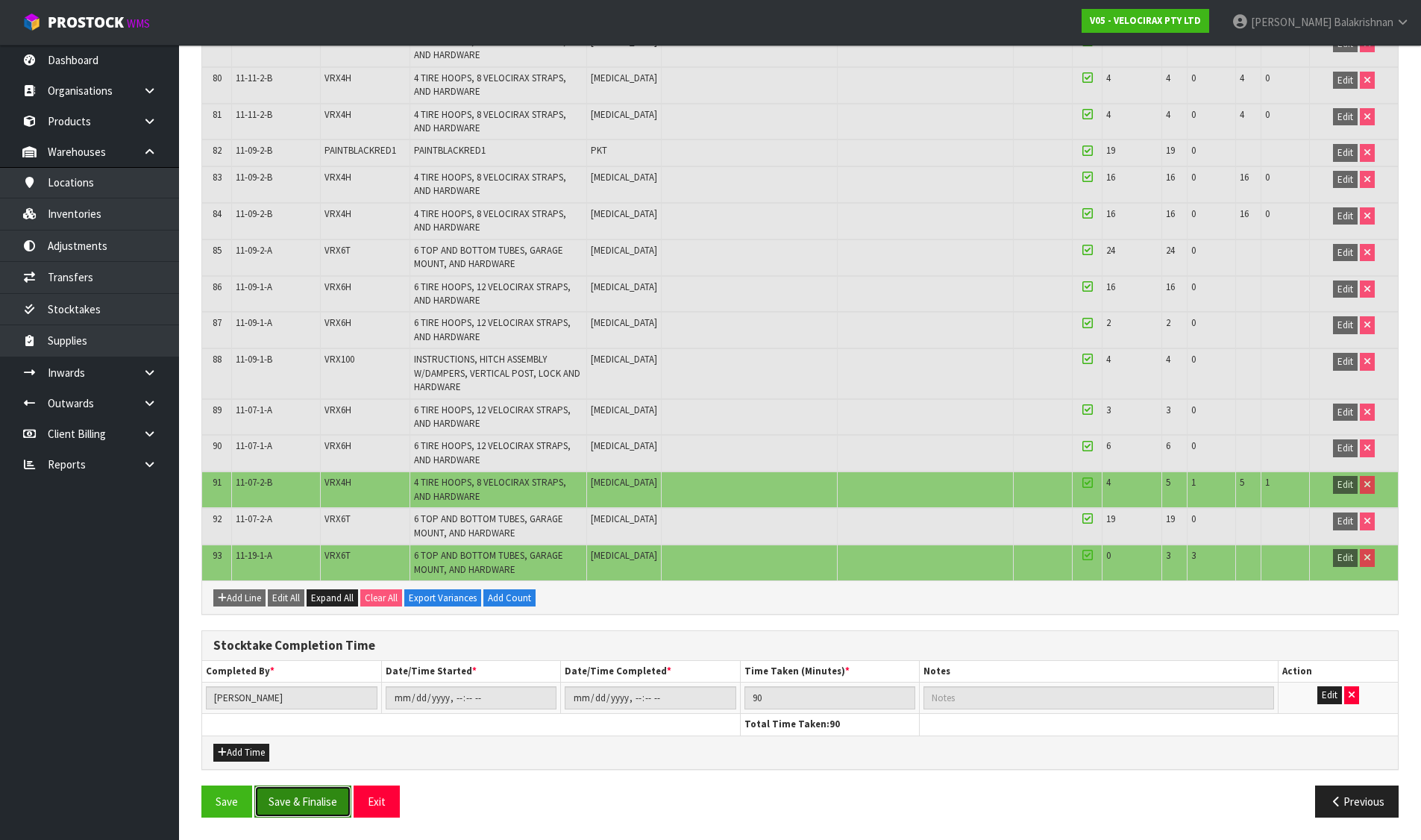
click at [306, 809] on button "Save & Finalise" at bounding box center [303, 801] width 97 height 32
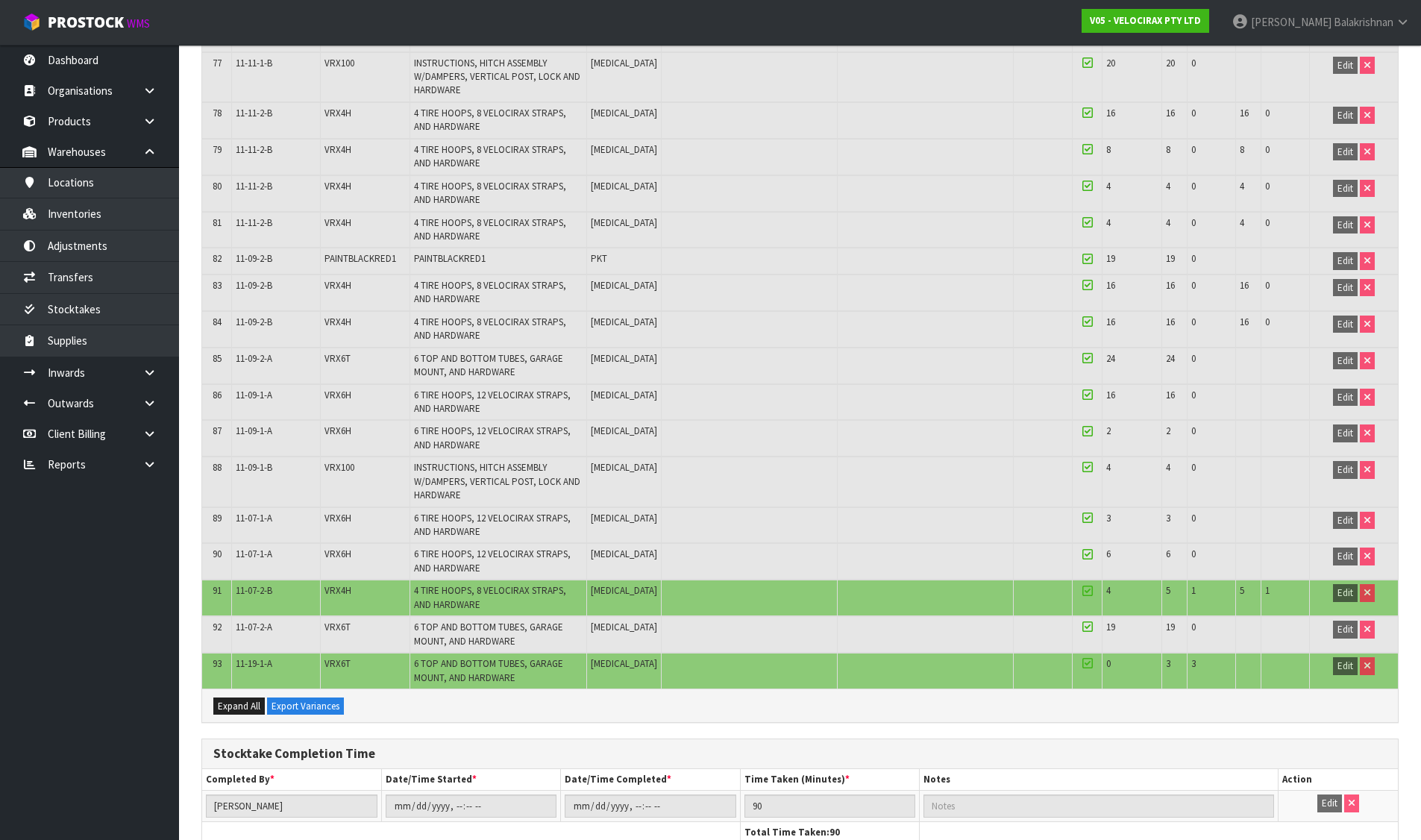
scroll to position [3102, 0]
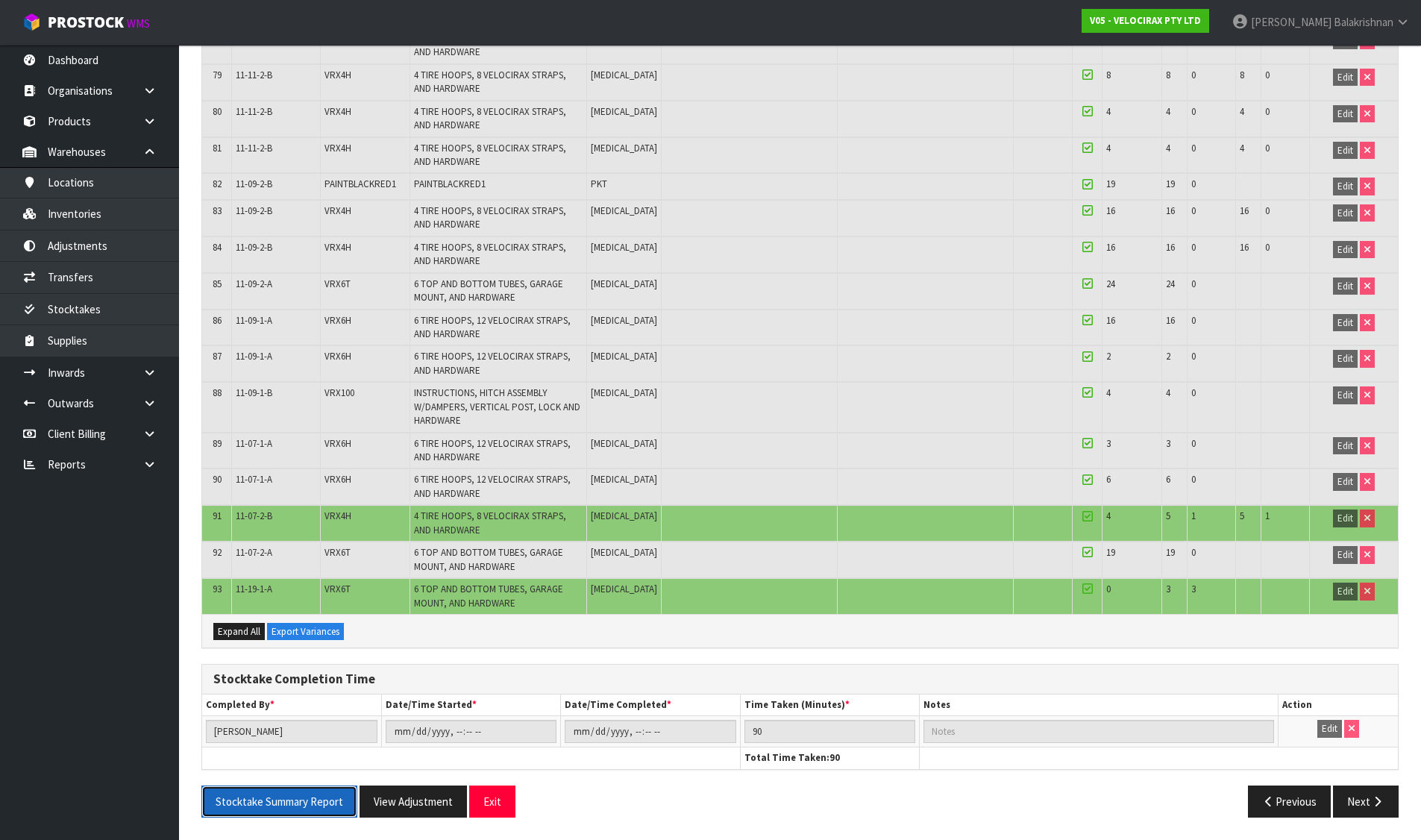
click at [267, 803] on button "Stocktake Summary Report" at bounding box center [279, 801] width 156 height 32
click at [161, 439] on link at bounding box center [155, 433] width 48 height 31
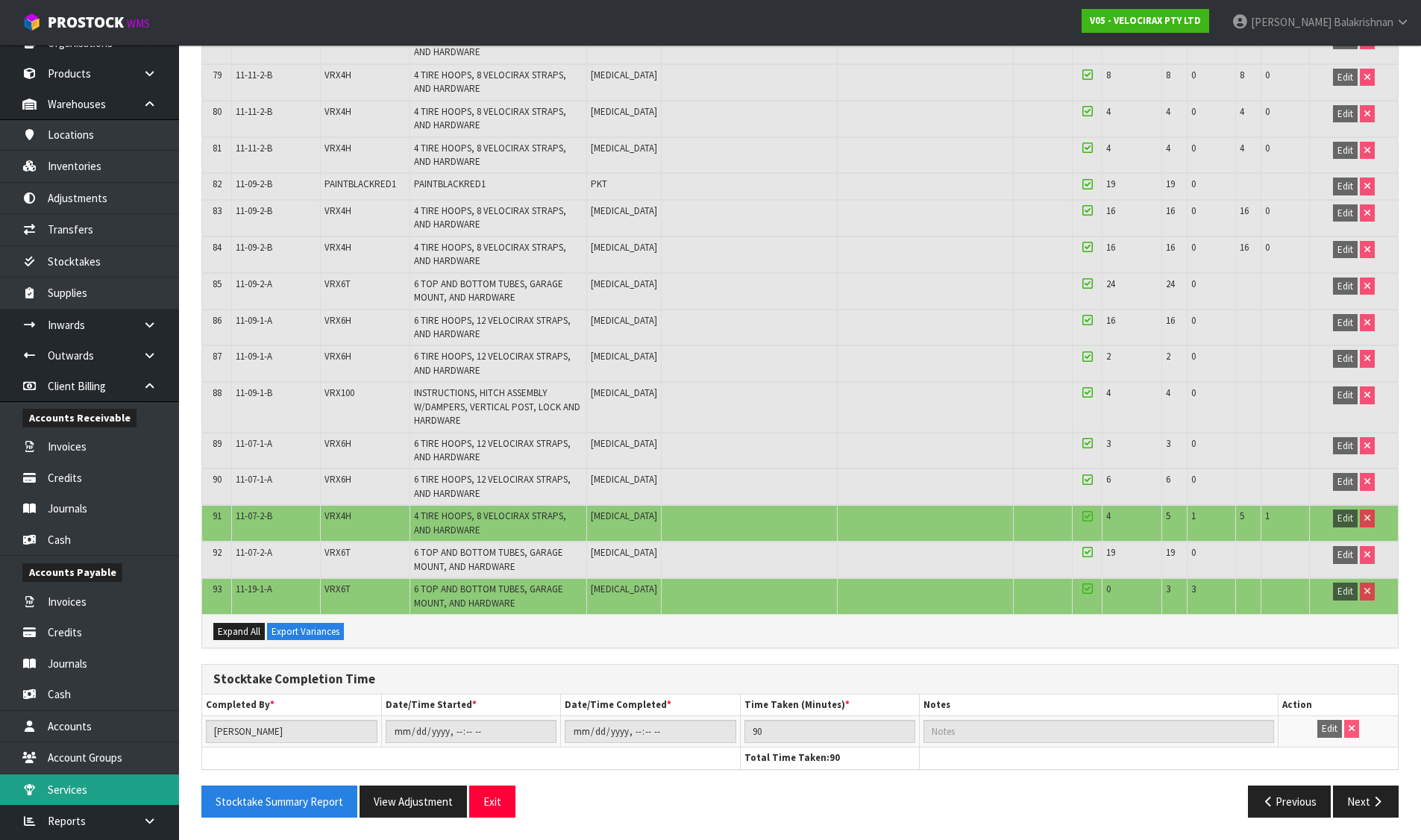
scroll to position [74, 0]
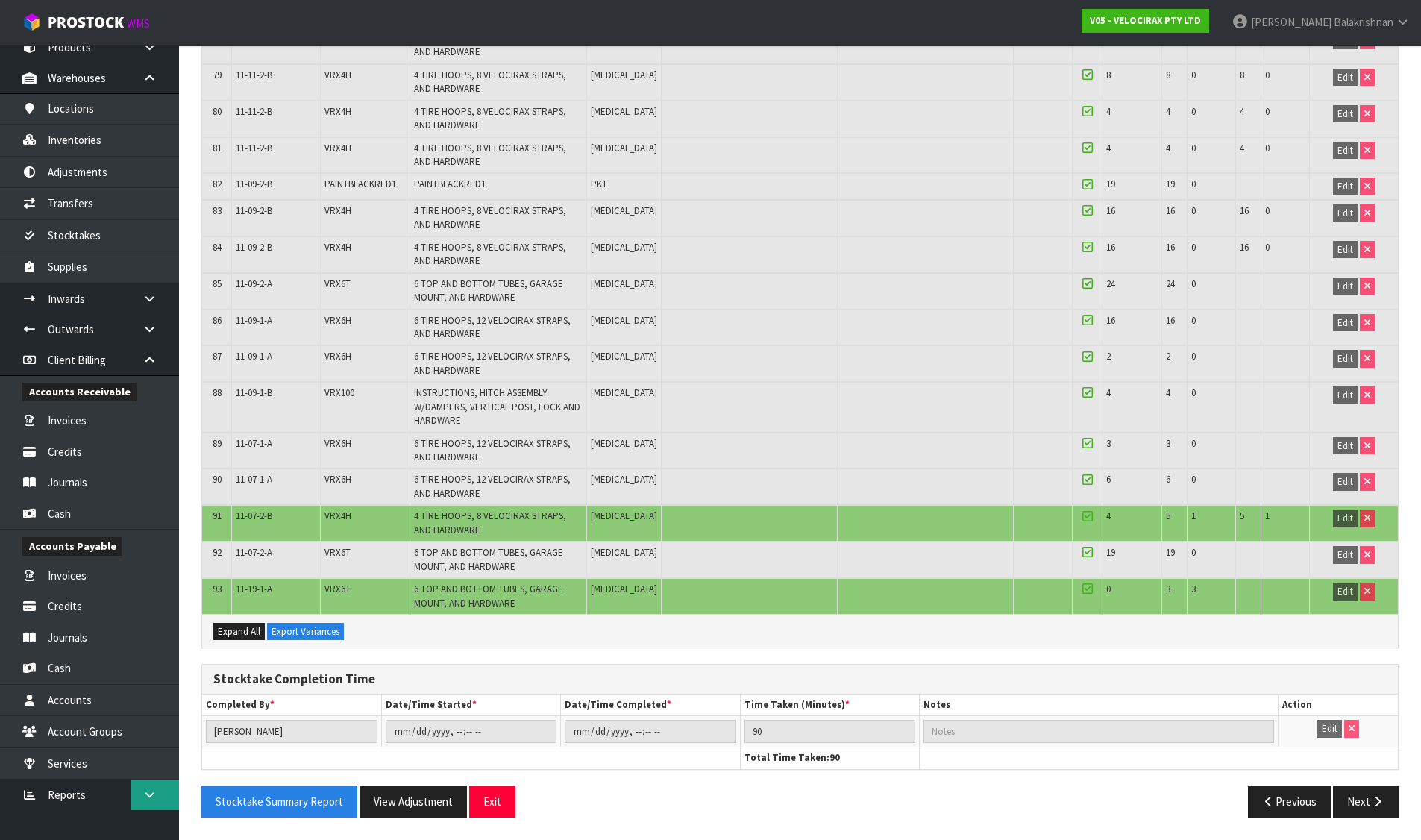
click at [158, 797] on link at bounding box center [155, 794] width 48 height 31
click at [126, 818] on link "Client" at bounding box center [90, 825] width 179 height 31
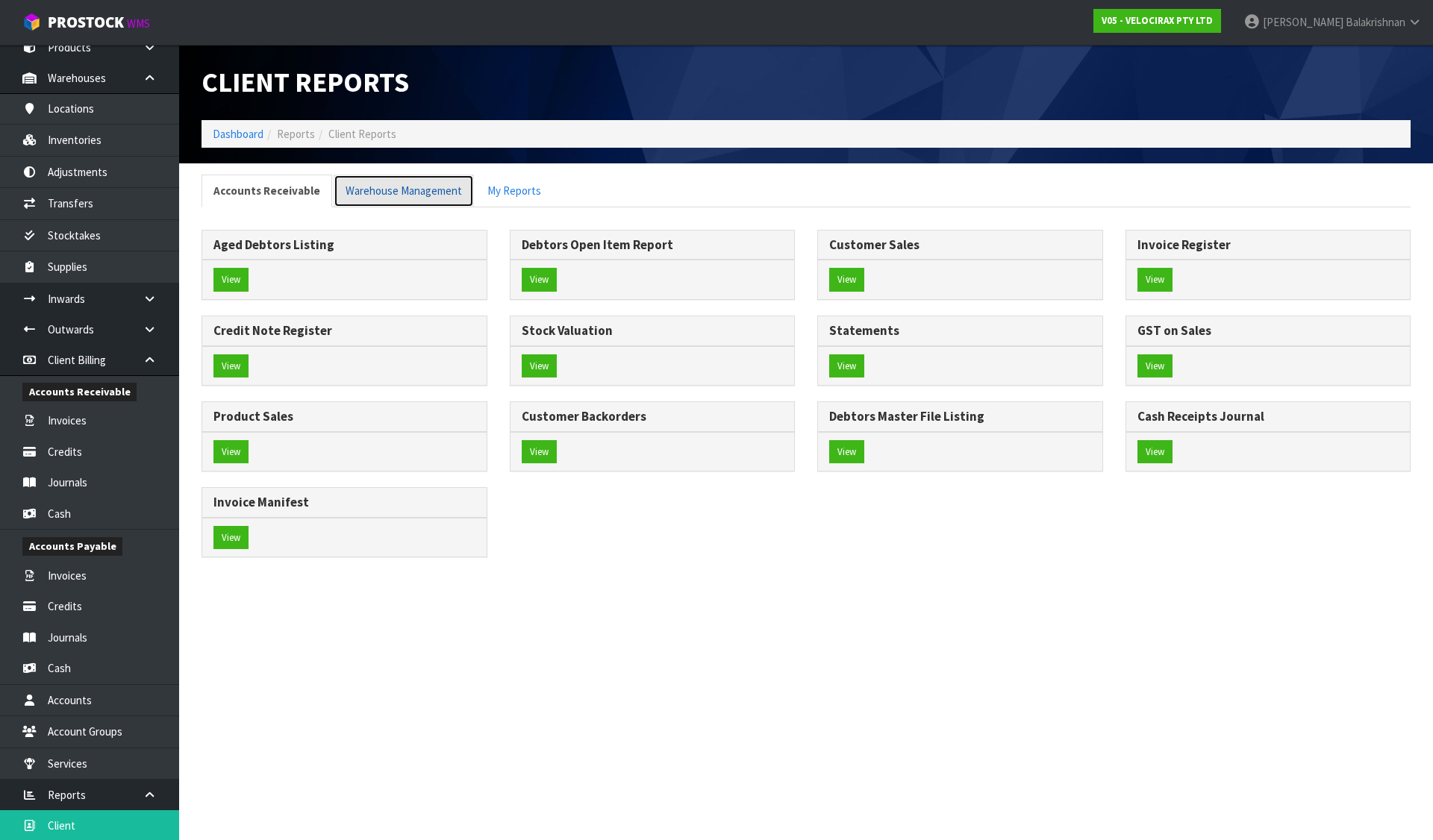
click at [430, 201] on link "Warehouse Management" at bounding box center [404, 190] width 140 height 32
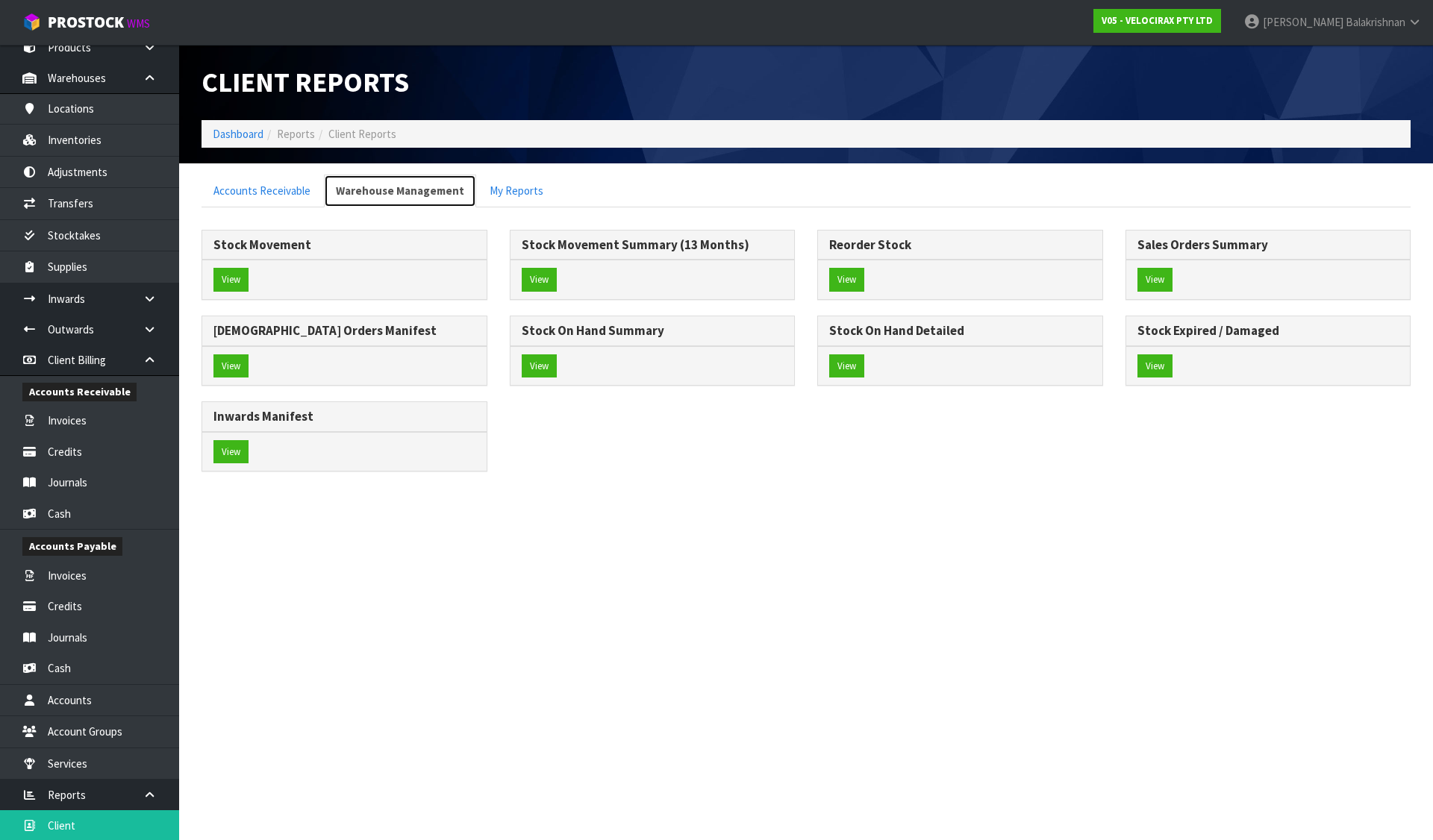
click at [409, 188] on link "Warehouse Management" at bounding box center [400, 190] width 152 height 32
click at [541, 375] on button "View" at bounding box center [539, 366] width 35 height 24
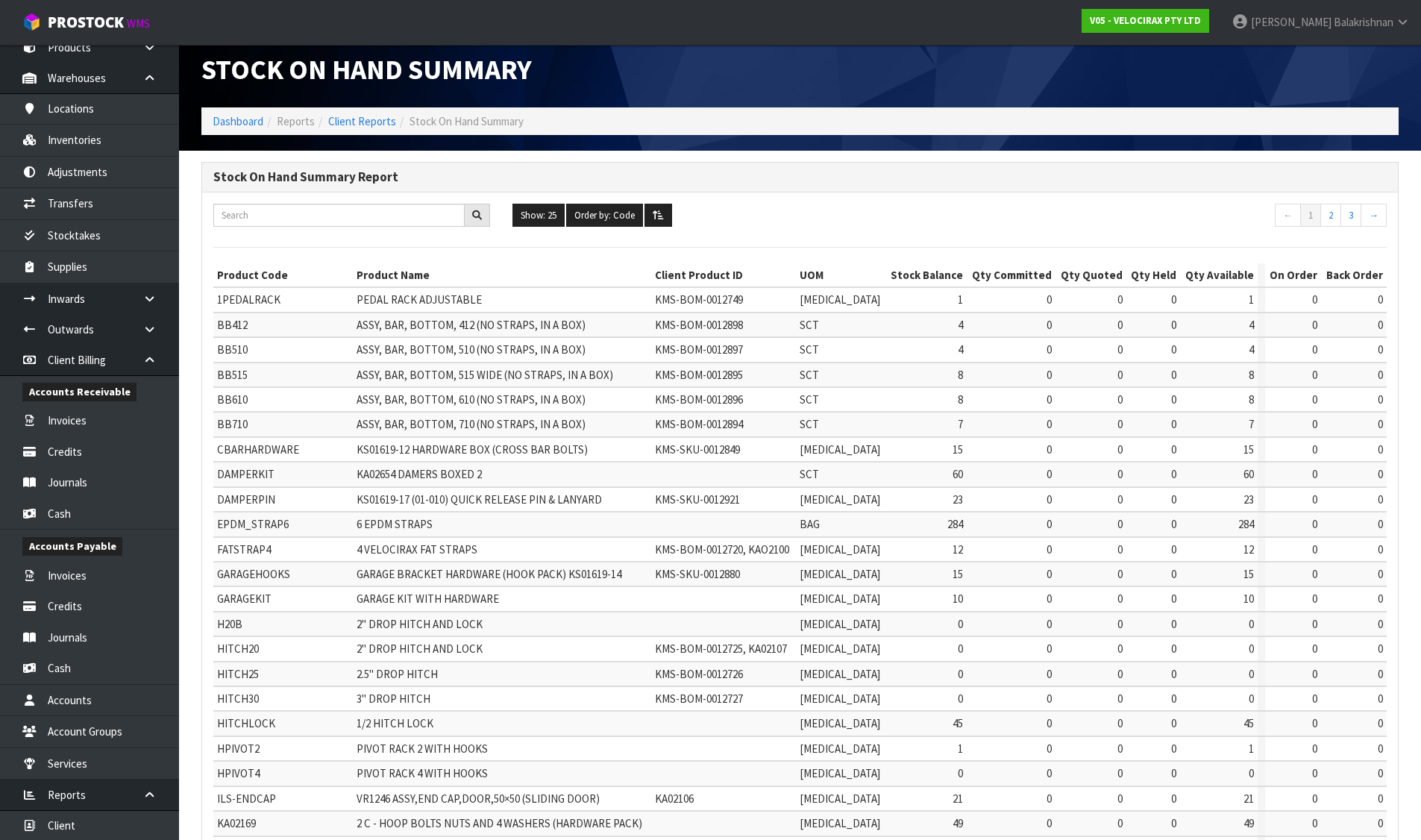
scroll to position [201, 0]
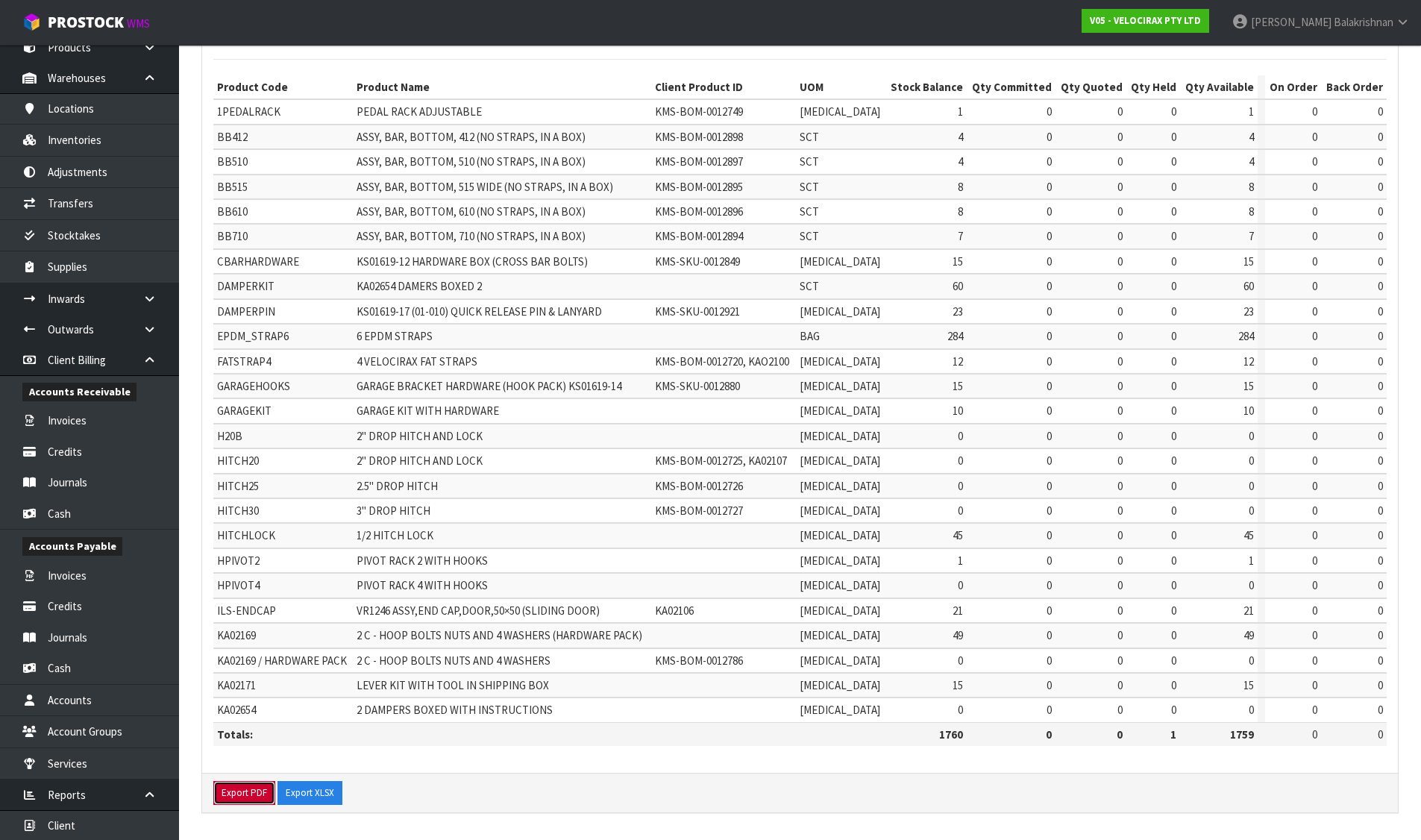
click at [228, 789] on button "Export PDF" at bounding box center [244, 793] width 62 height 24
click at [306, 792] on button "Export XLSX" at bounding box center [310, 793] width 65 height 24
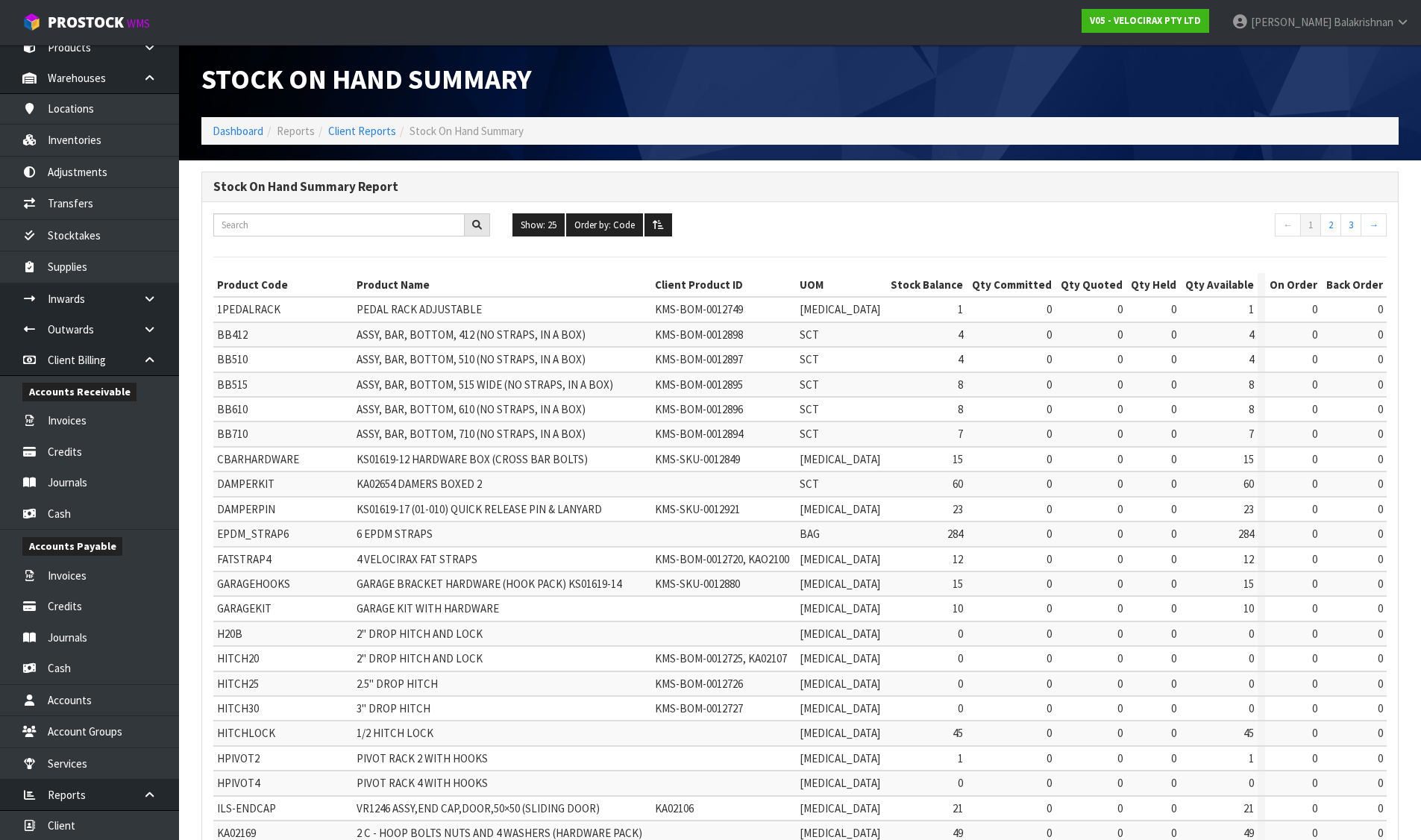
scroll to position [0, 0]
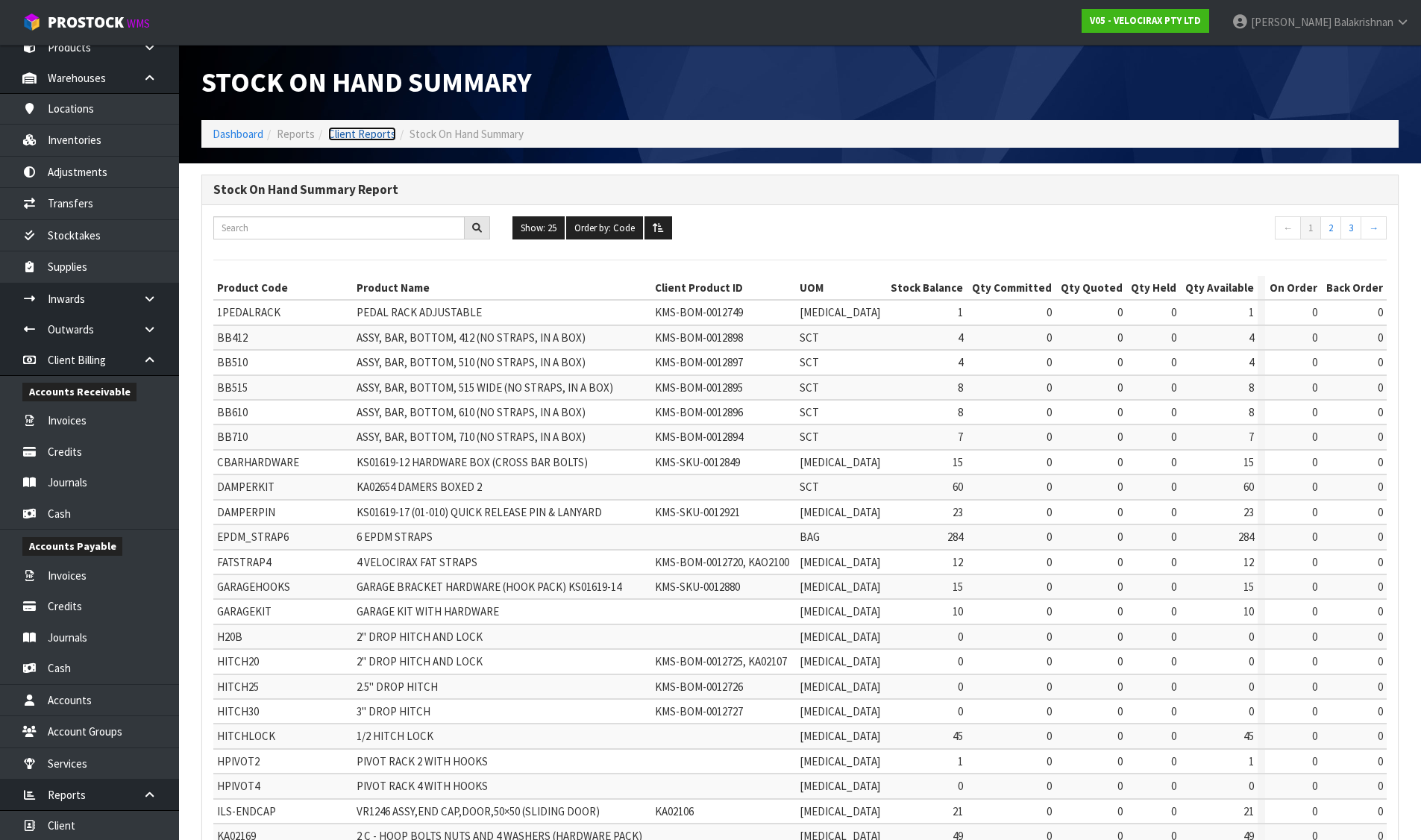
click at [381, 140] on link "Client Reports" at bounding box center [362, 134] width 68 height 14
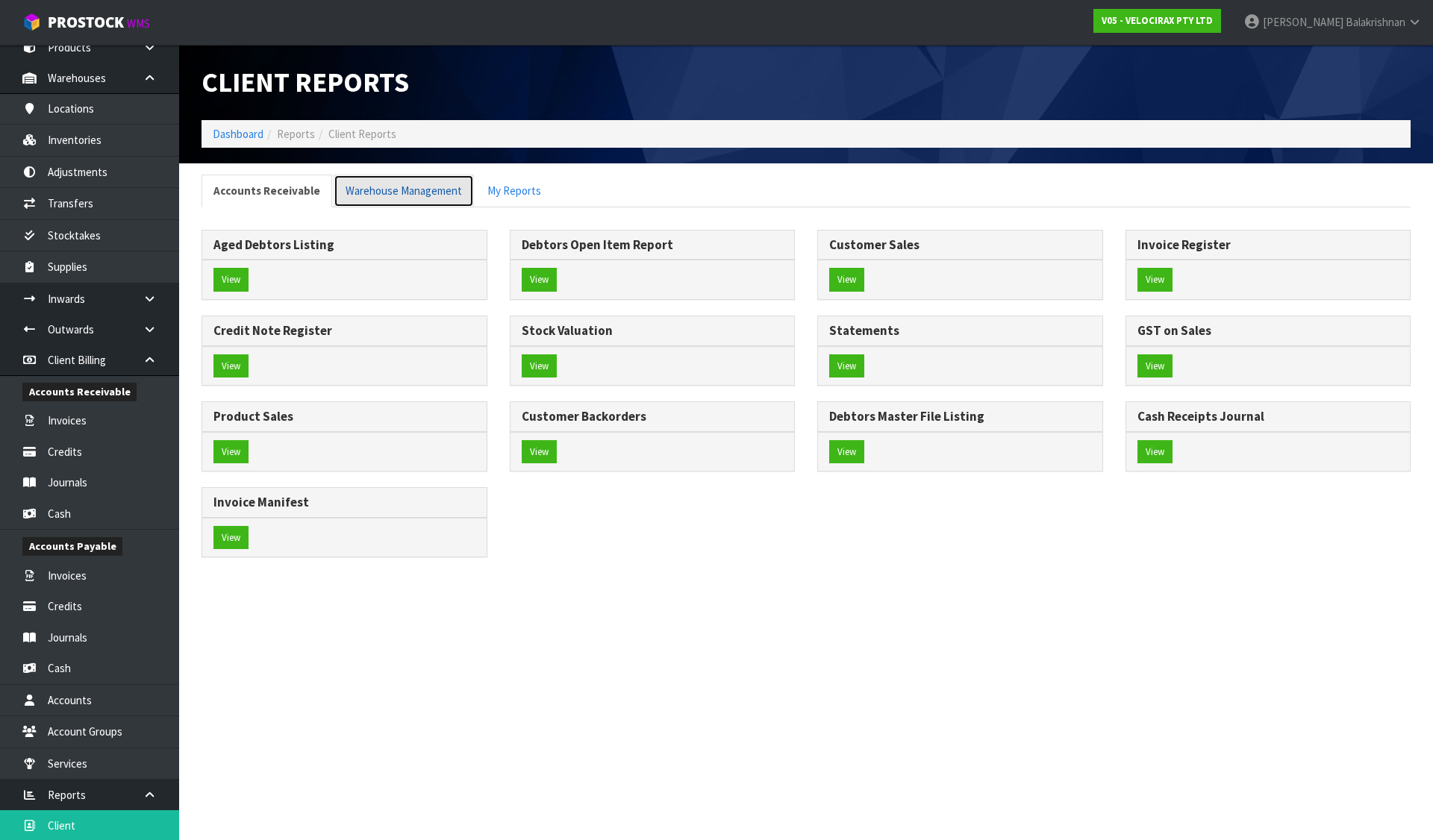
click at [437, 195] on link "Warehouse Management" at bounding box center [404, 190] width 140 height 32
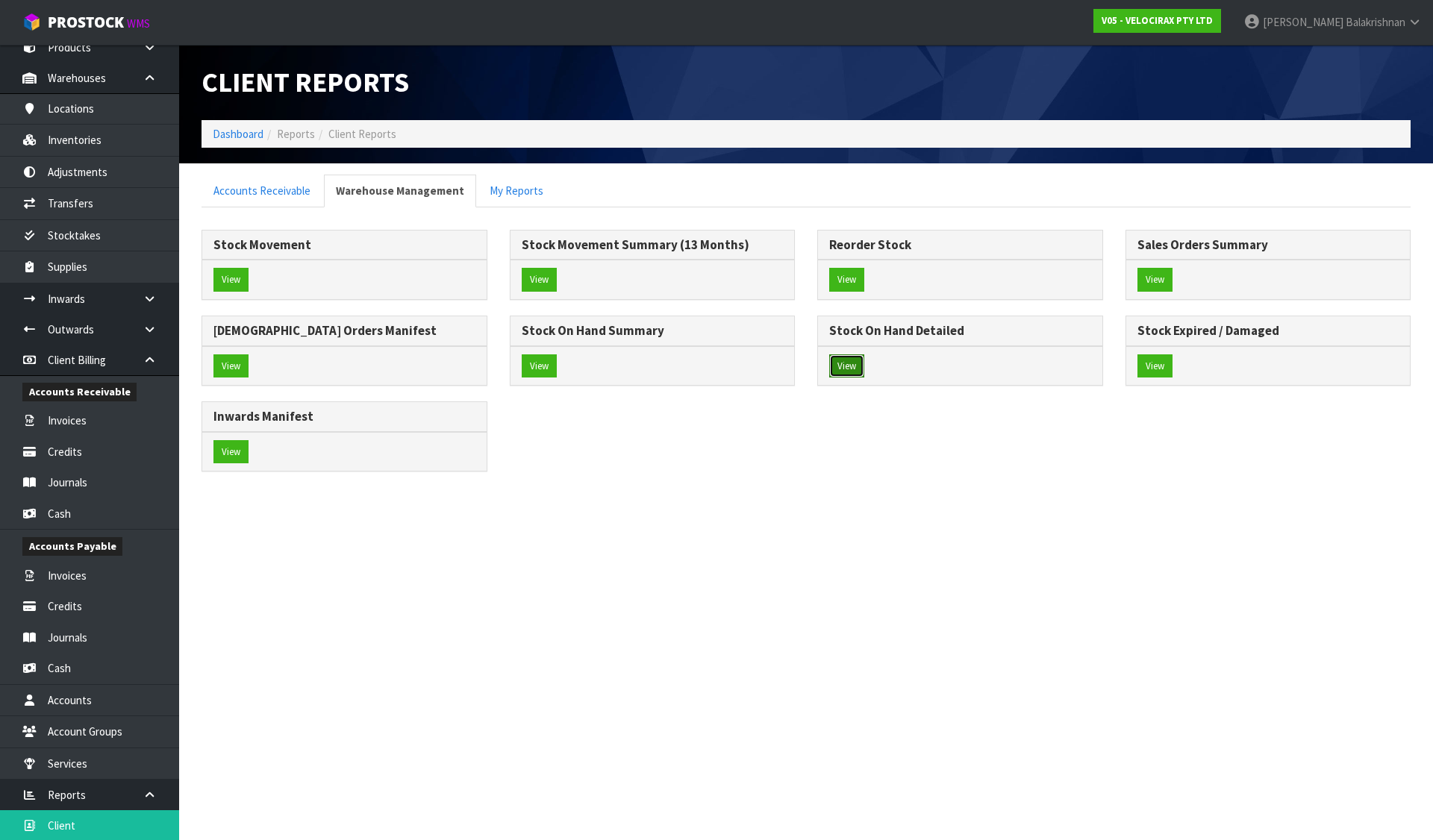
click at [852, 372] on button "View" at bounding box center [846, 366] width 35 height 24
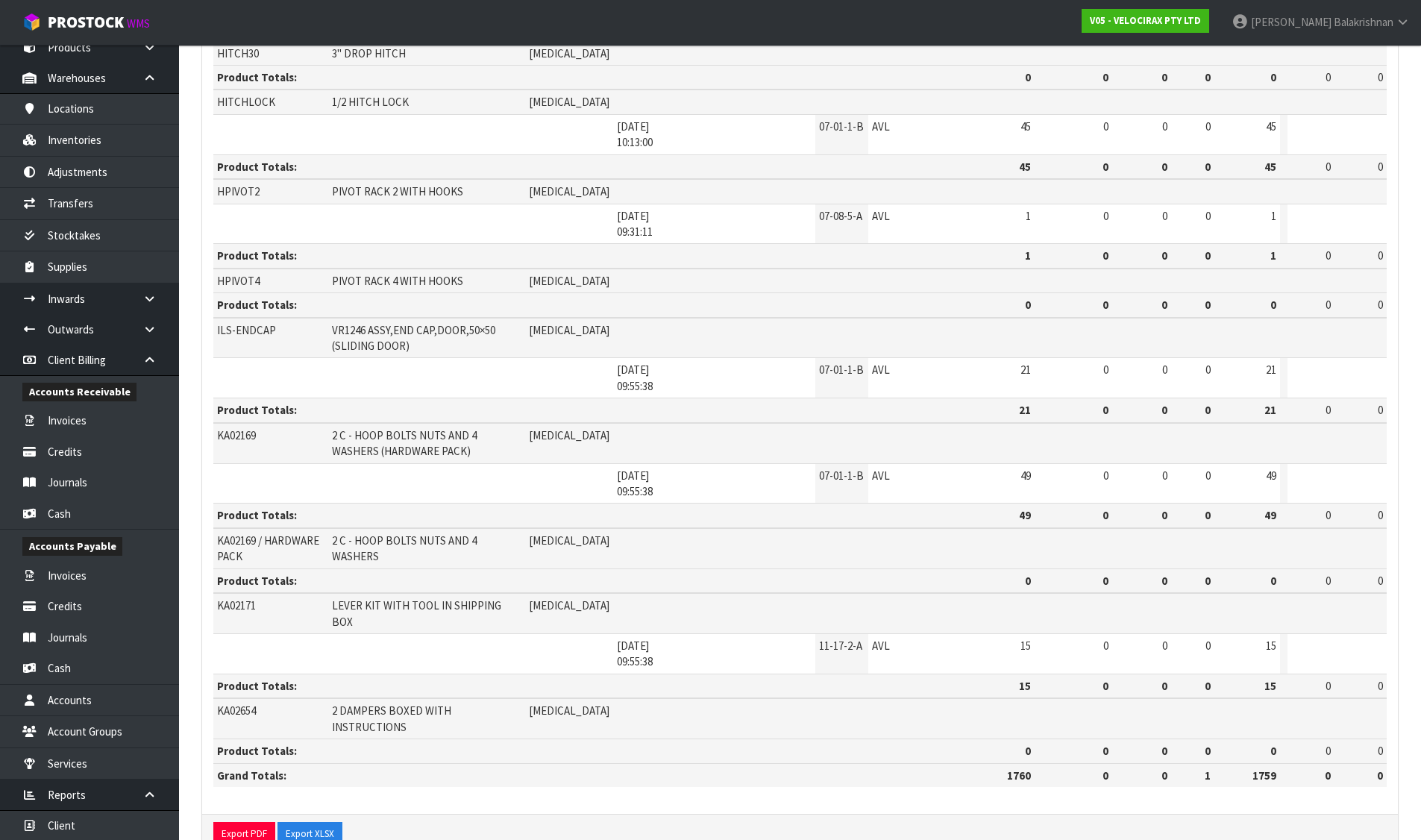
scroll to position [1779, 0]
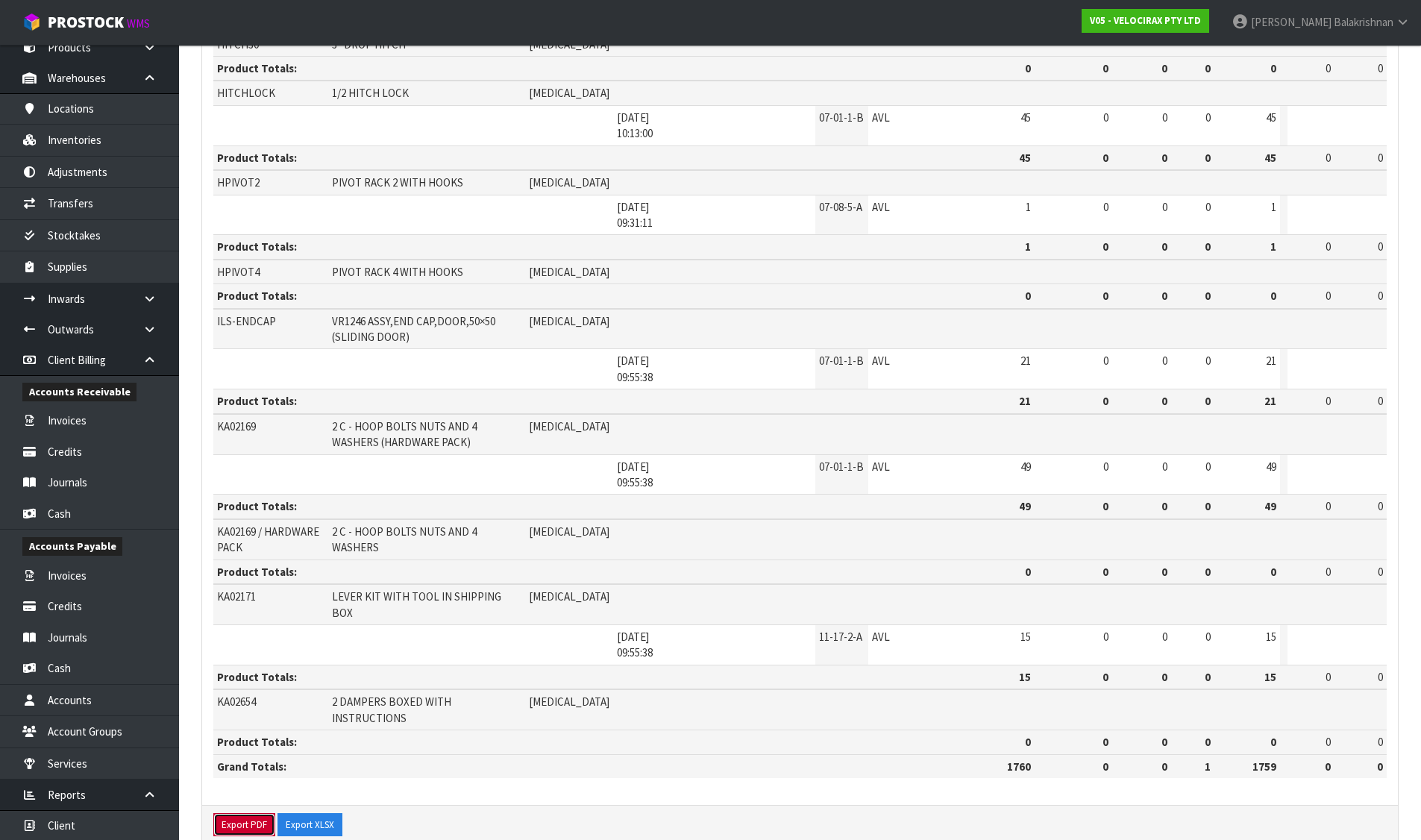
click at [239, 813] on button "Export PDF" at bounding box center [244, 825] width 62 height 24
click at [330, 813] on button "Export XLSX" at bounding box center [310, 825] width 65 height 24
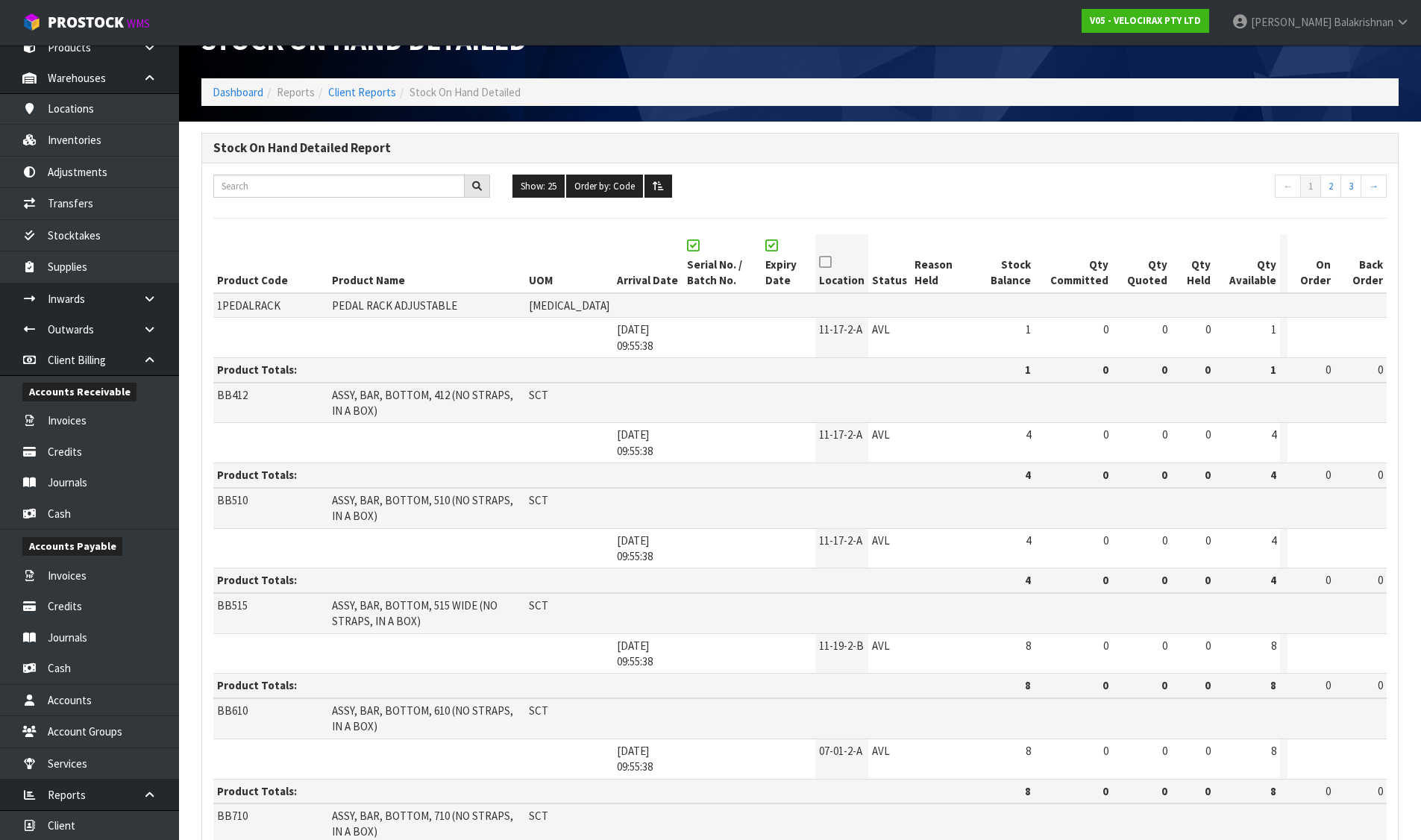
scroll to position [0, 0]
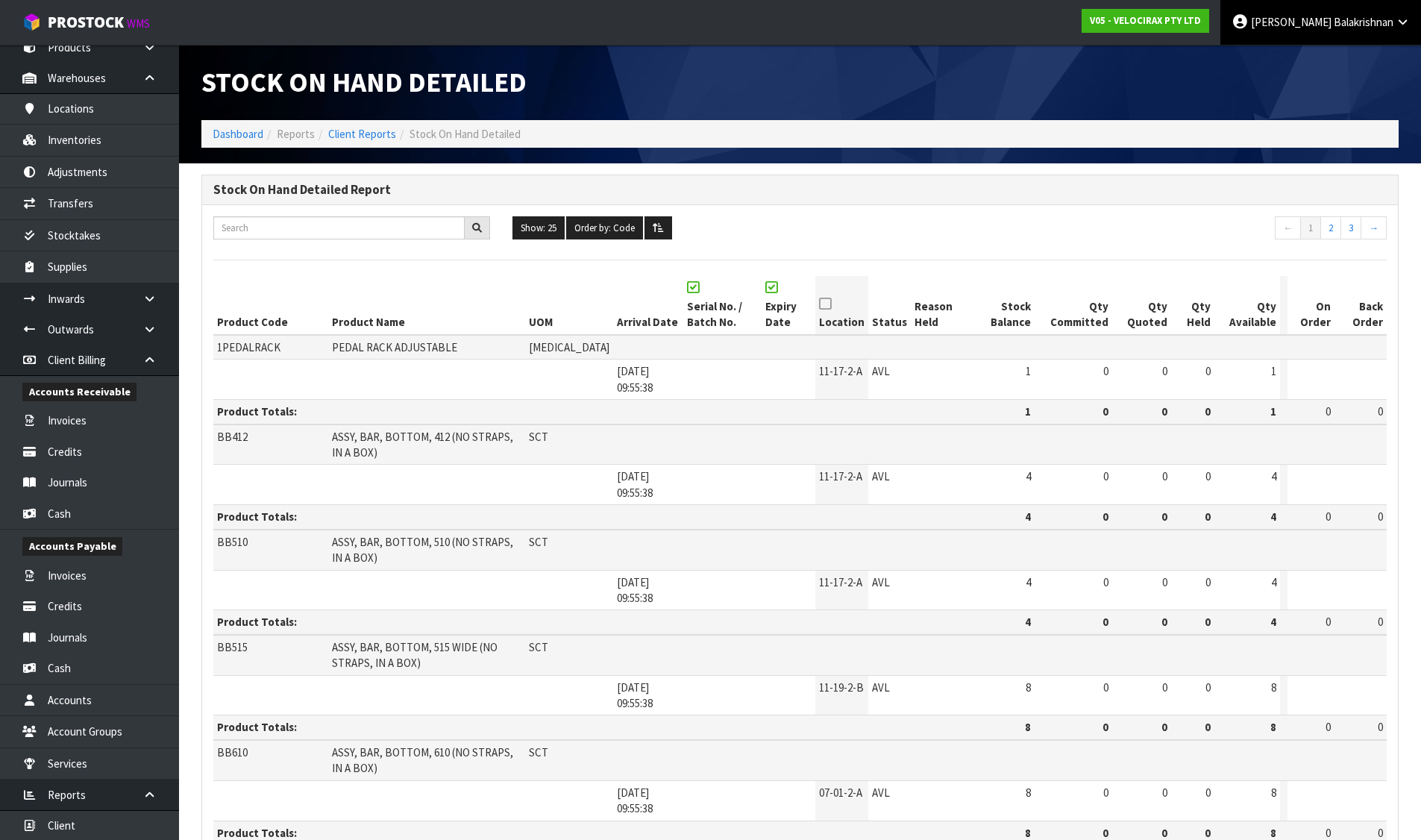
click at [1401, 16] on link "[PERSON_NAME]" at bounding box center [1320, 22] width 201 height 45
click at [1385, 51] on link "Logout" at bounding box center [1361, 59] width 118 height 20
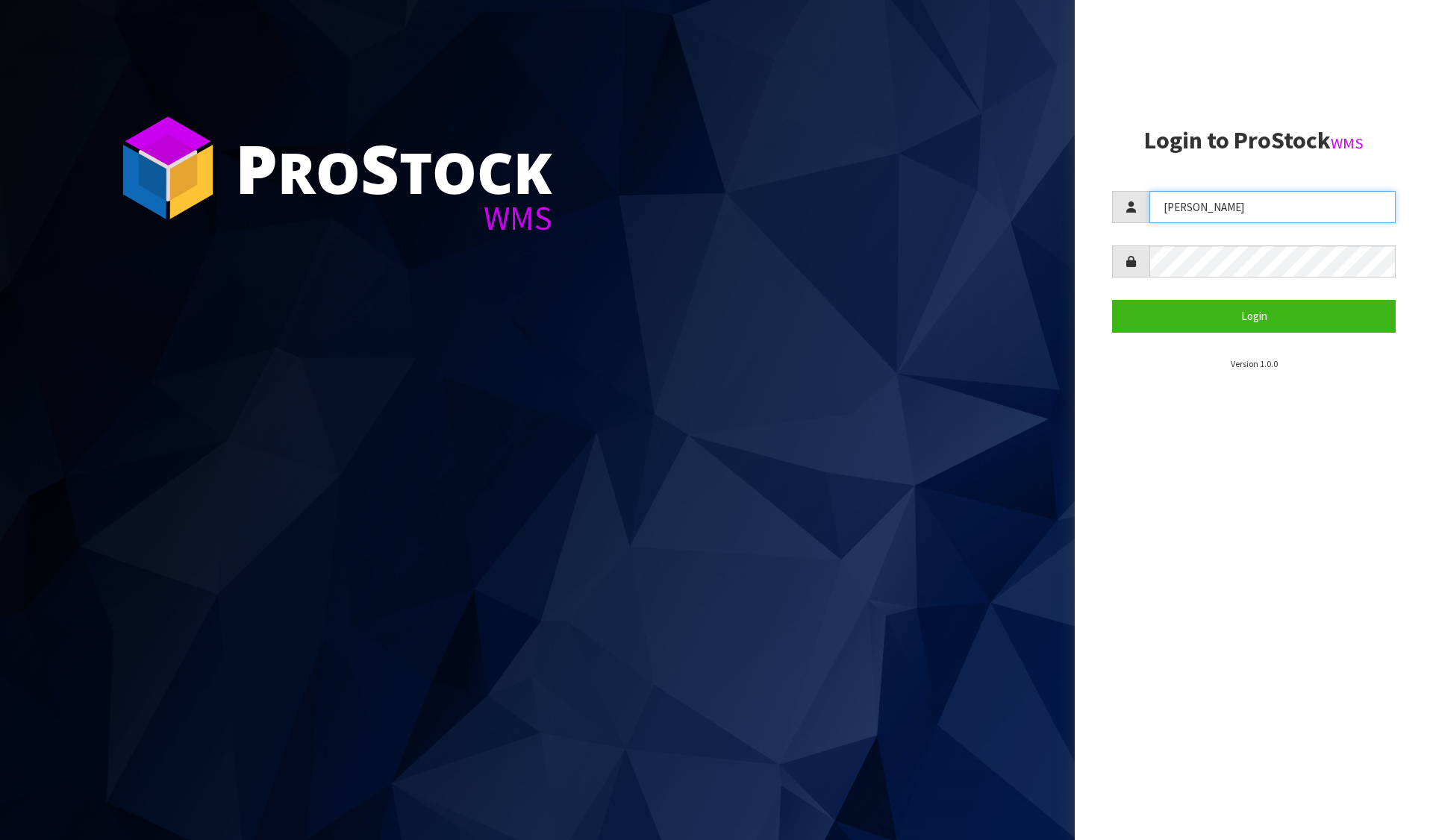
drag, startPoint x: 1200, startPoint y: 213, endPoint x: 1136, endPoint y: 203, distance: 64.8
click at [1136, 203] on div "[PERSON_NAME]" at bounding box center [1254, 207] width 284 height 32
type input "Meena"
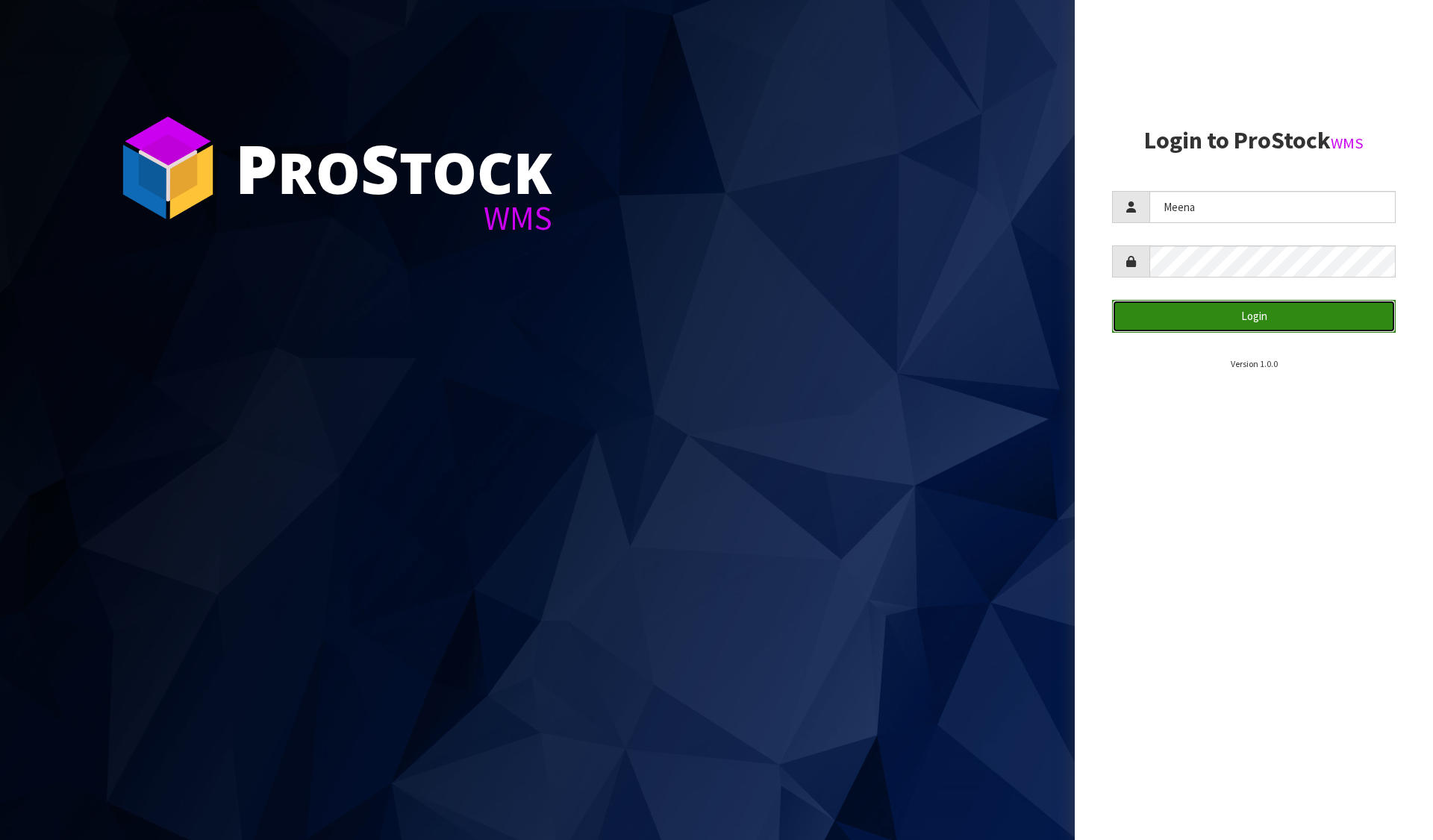
click at [1179, 301] on button "Login" at bounding box center [1254, 316] width 284 height 32
